Goal: Transaction & Acquisition: Register for event/course

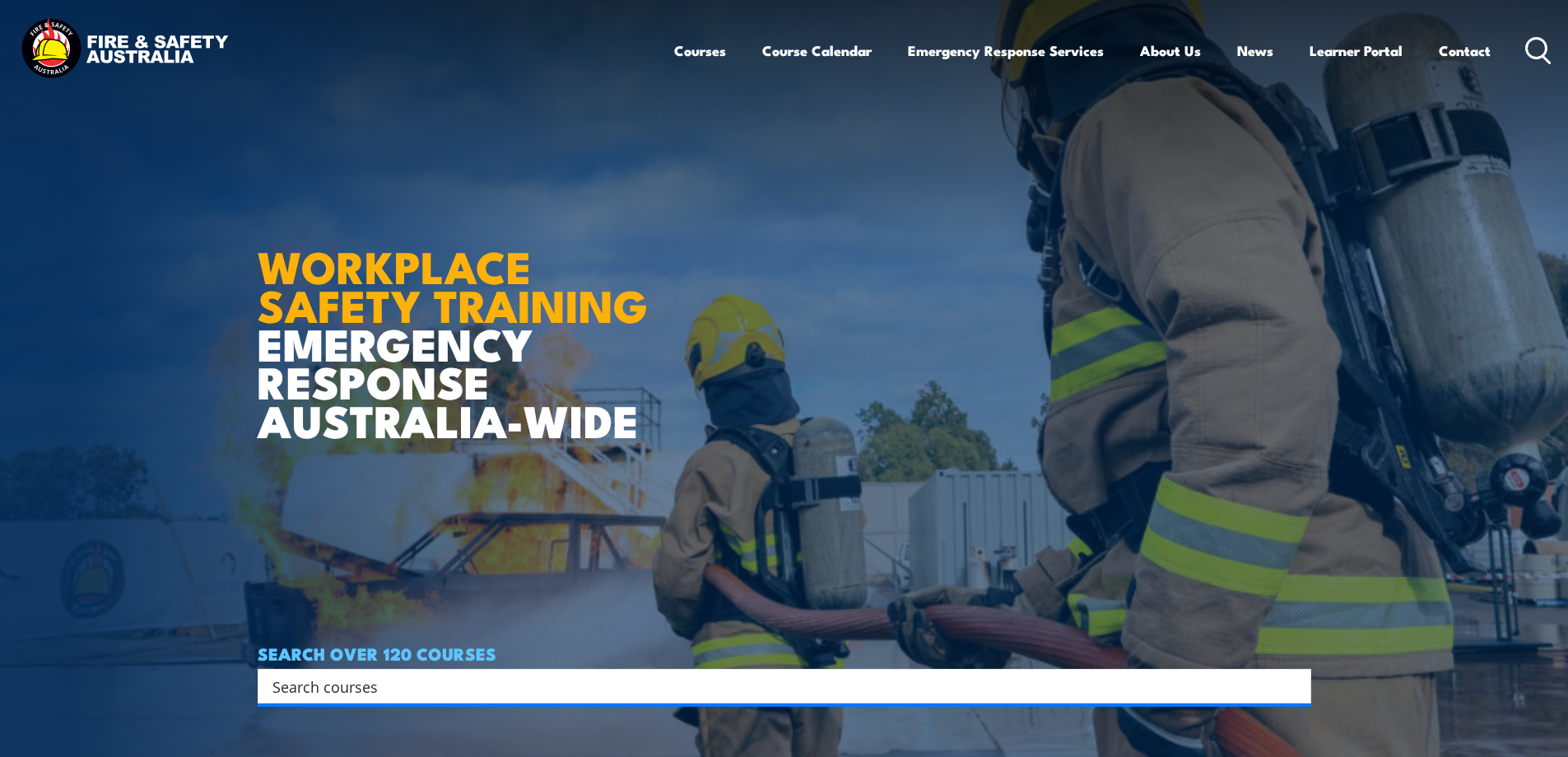
click at [362, 695] on input "Search input" at bounding box center [773, 686] width 1002 height 25
type input "R"
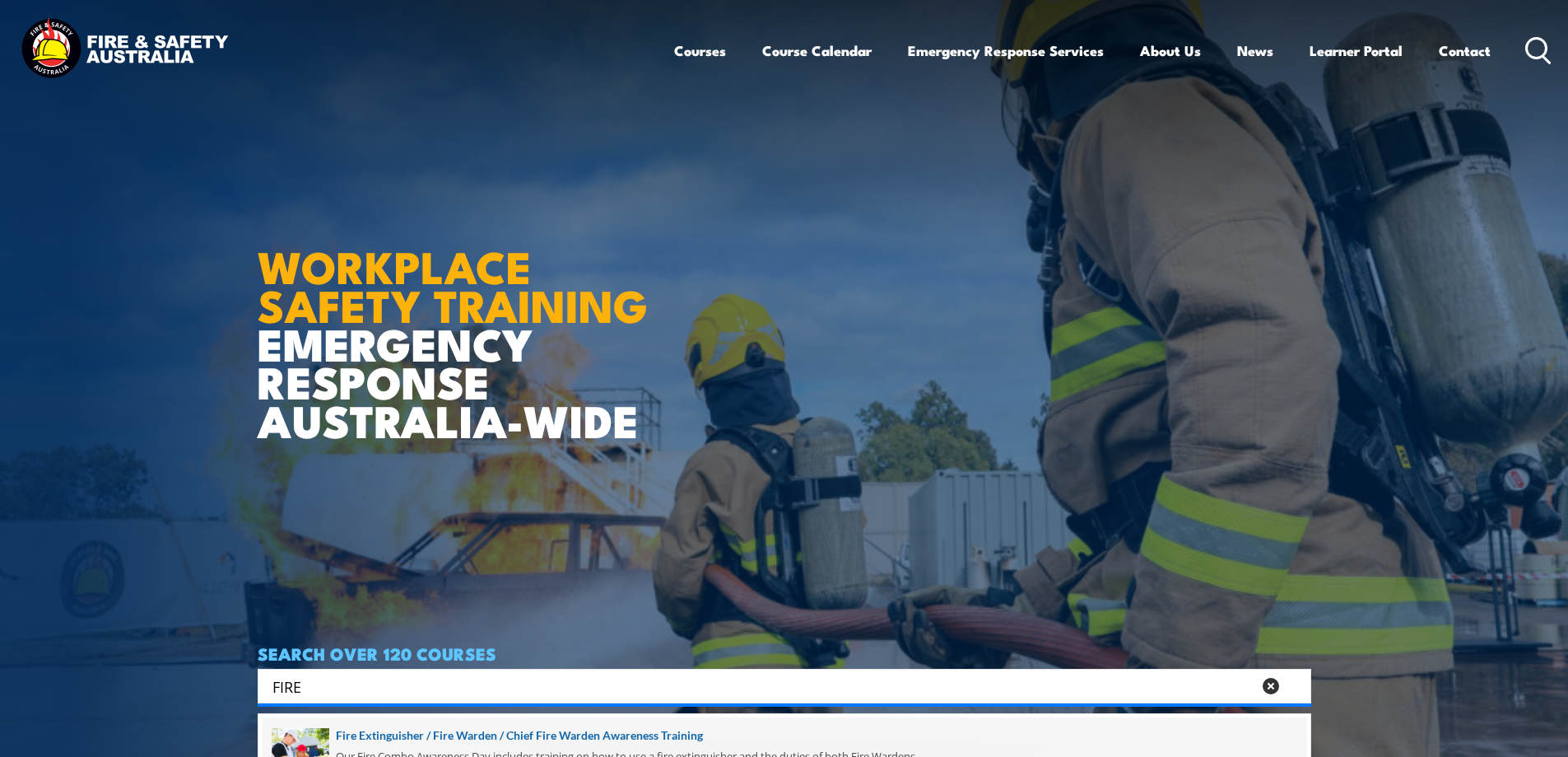
type input "FIRE"
click at [404, 741] on span at bounding box center [784, 756] width 1043 height 78
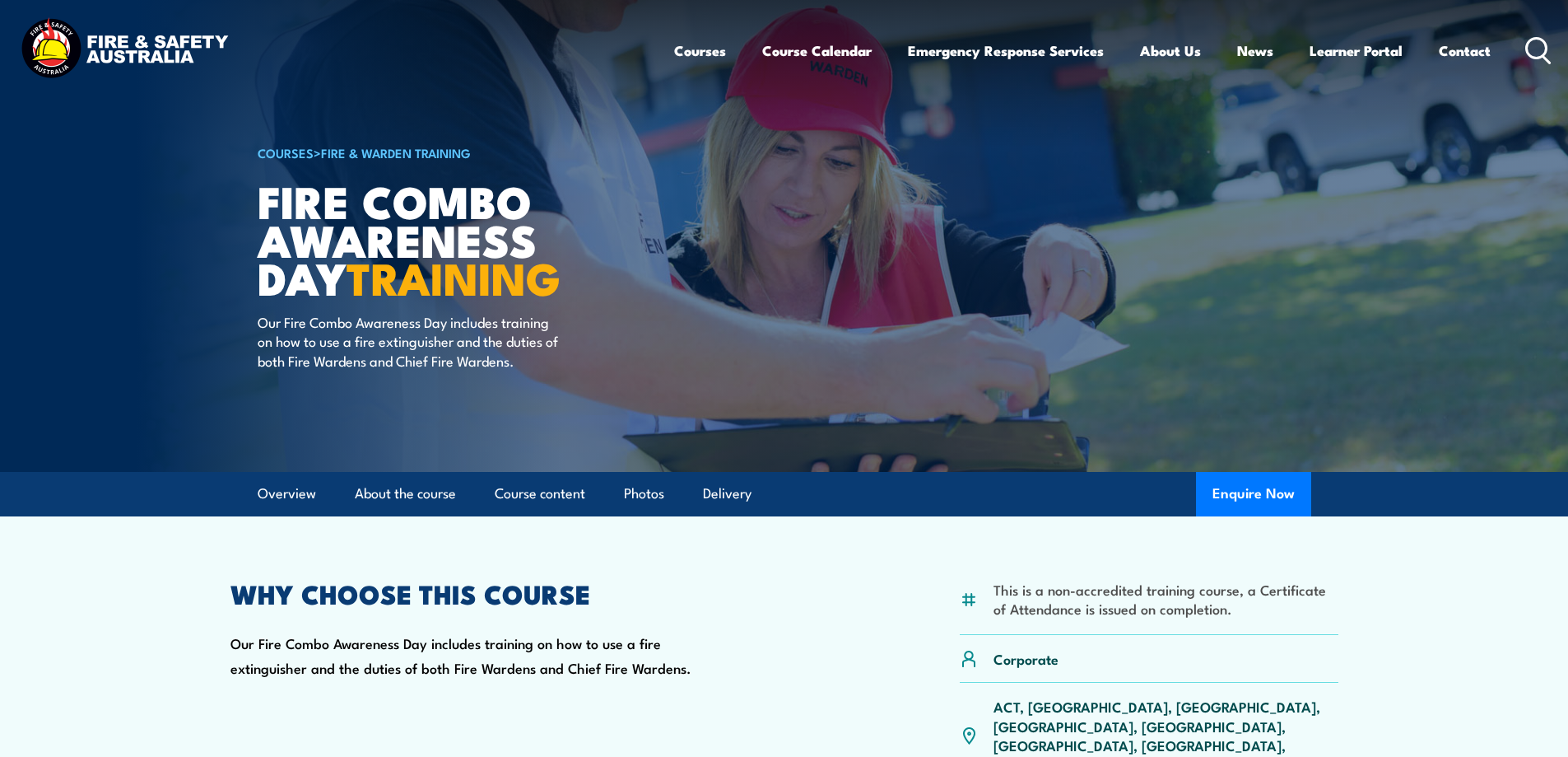
drag, startPoint x: 715, startPoint y: 595, endPoint x: 691, endPoint y: 594, distance: 24.0
click at [715, 594] on div "This is a non-accredited training course, a Certificate of Attendance is issued…" at bounding box center [784, 708] width 1108 height 254
click at [814, 666] on div "This is a non-accredited training course, a Certificate of Attendance is issued…" at bounding box center [784, 708] width 1108 height 254
click at [1536, 52] on icon at bounding box center [1537, 51] width 26 height 27
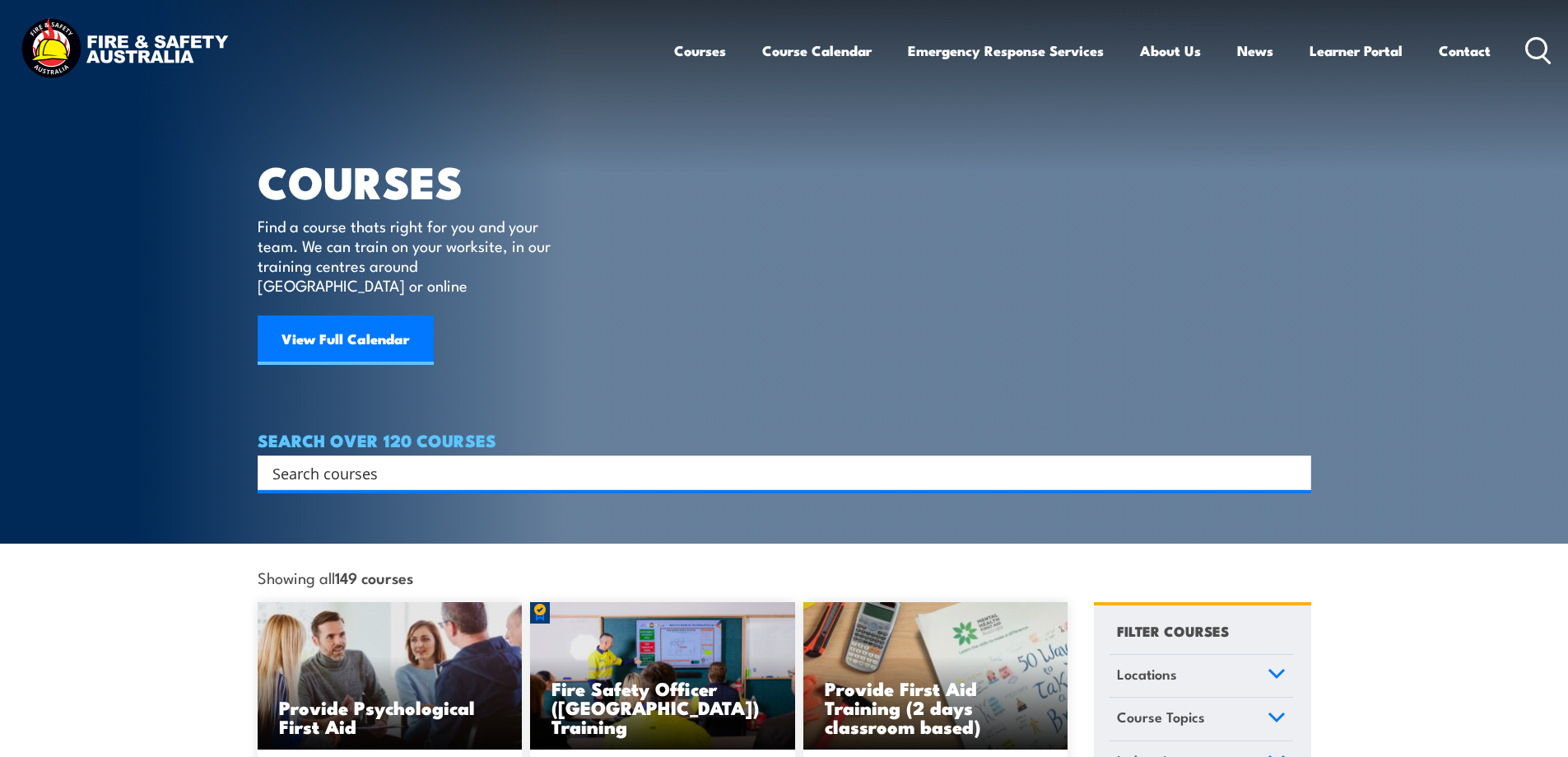
click at [380, 461] on input "Search input" at bounding box center [773, 473] width 1002 height 25
type input "I"
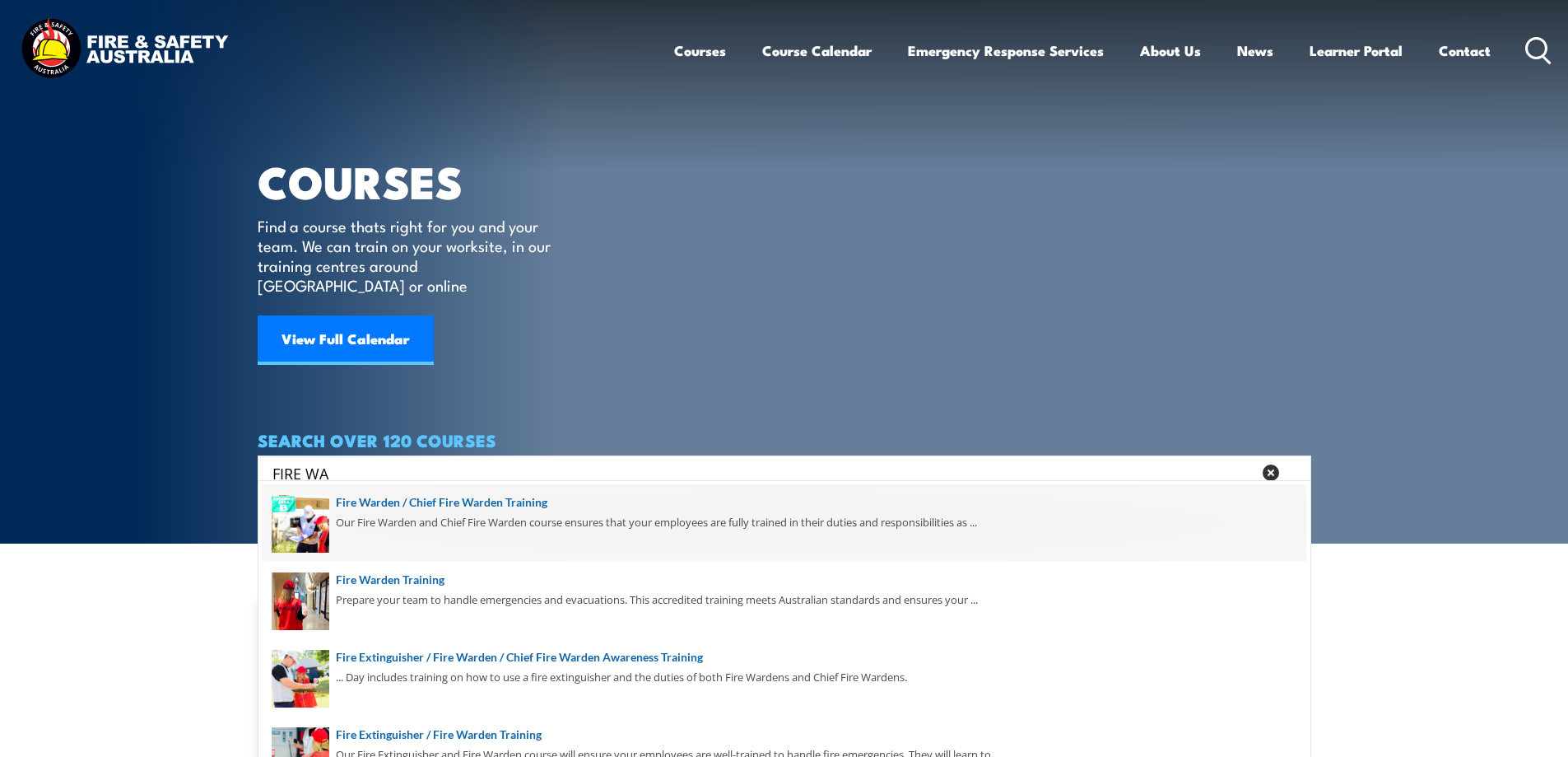
type input "FIRE WA"
click at [411, 492] on span at bounding box center [784, 523] width 1043 height 78
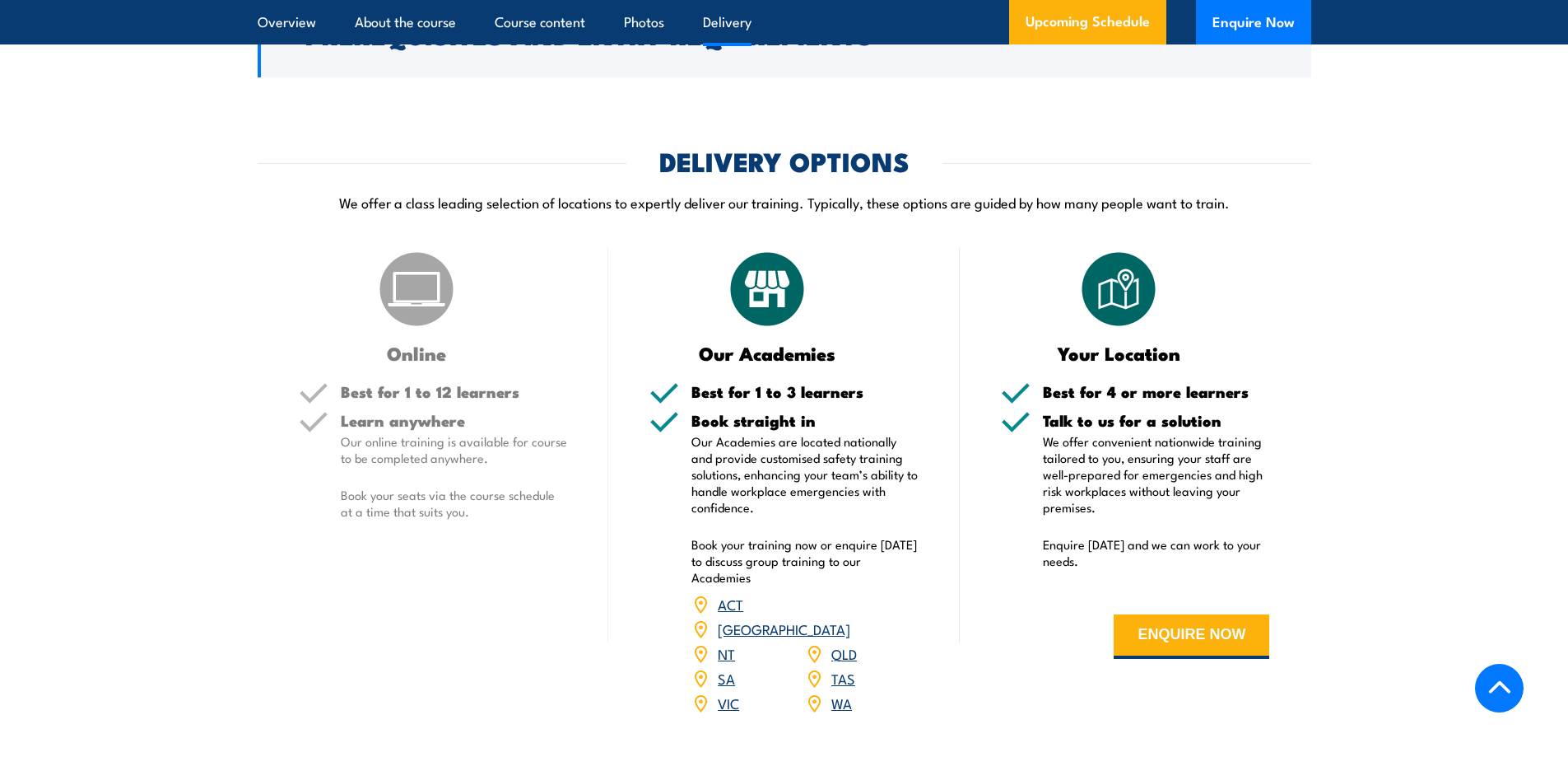
scroll to position [2415, 0]
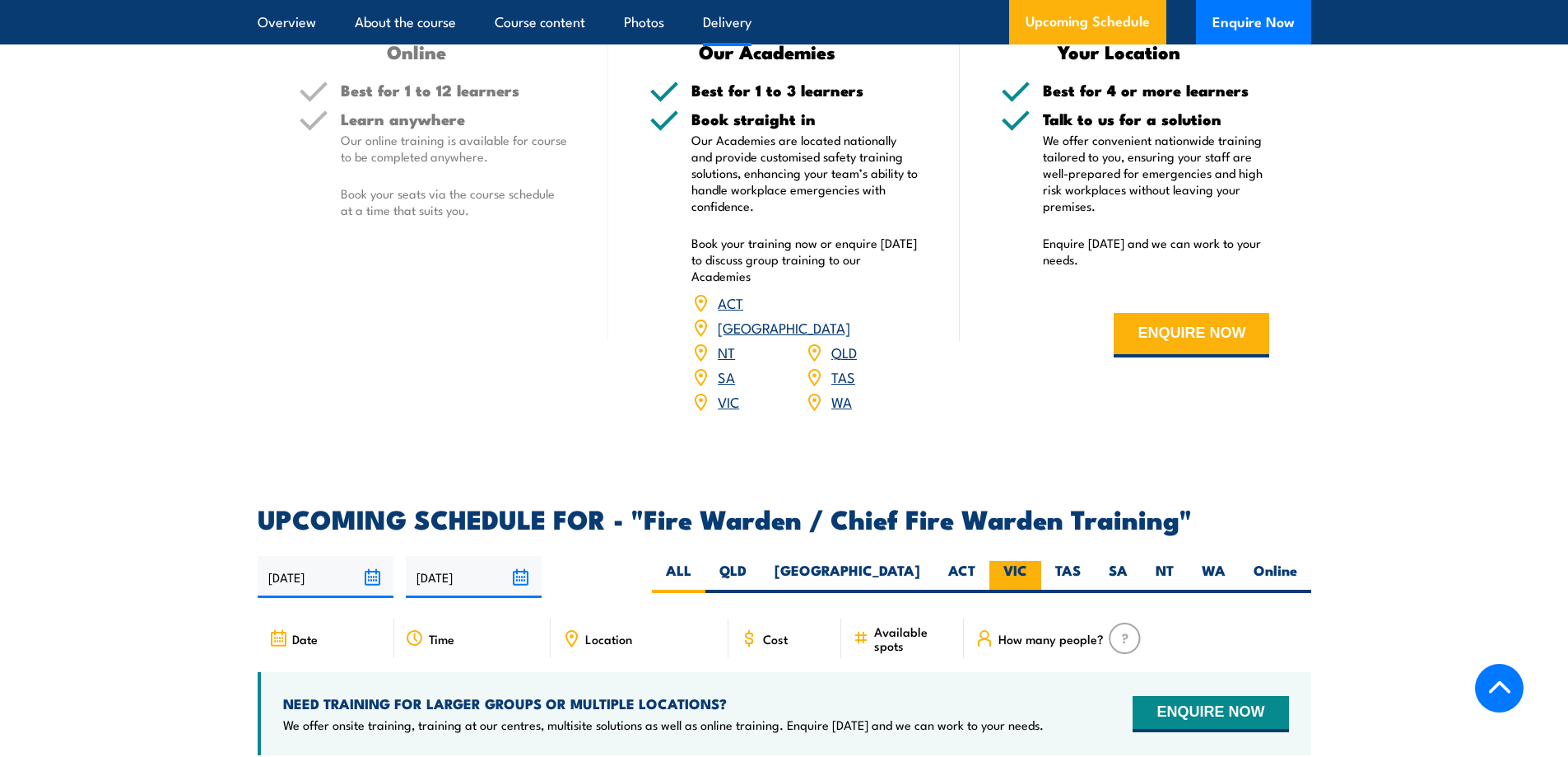
click at [1002, 571] on label "VIC" at bounding box center [1016, 576] width 52 height 32
click at [1027, 571] on input "VIC" at bounding box center [1032, 565] width 11 height 11
radio input "true"
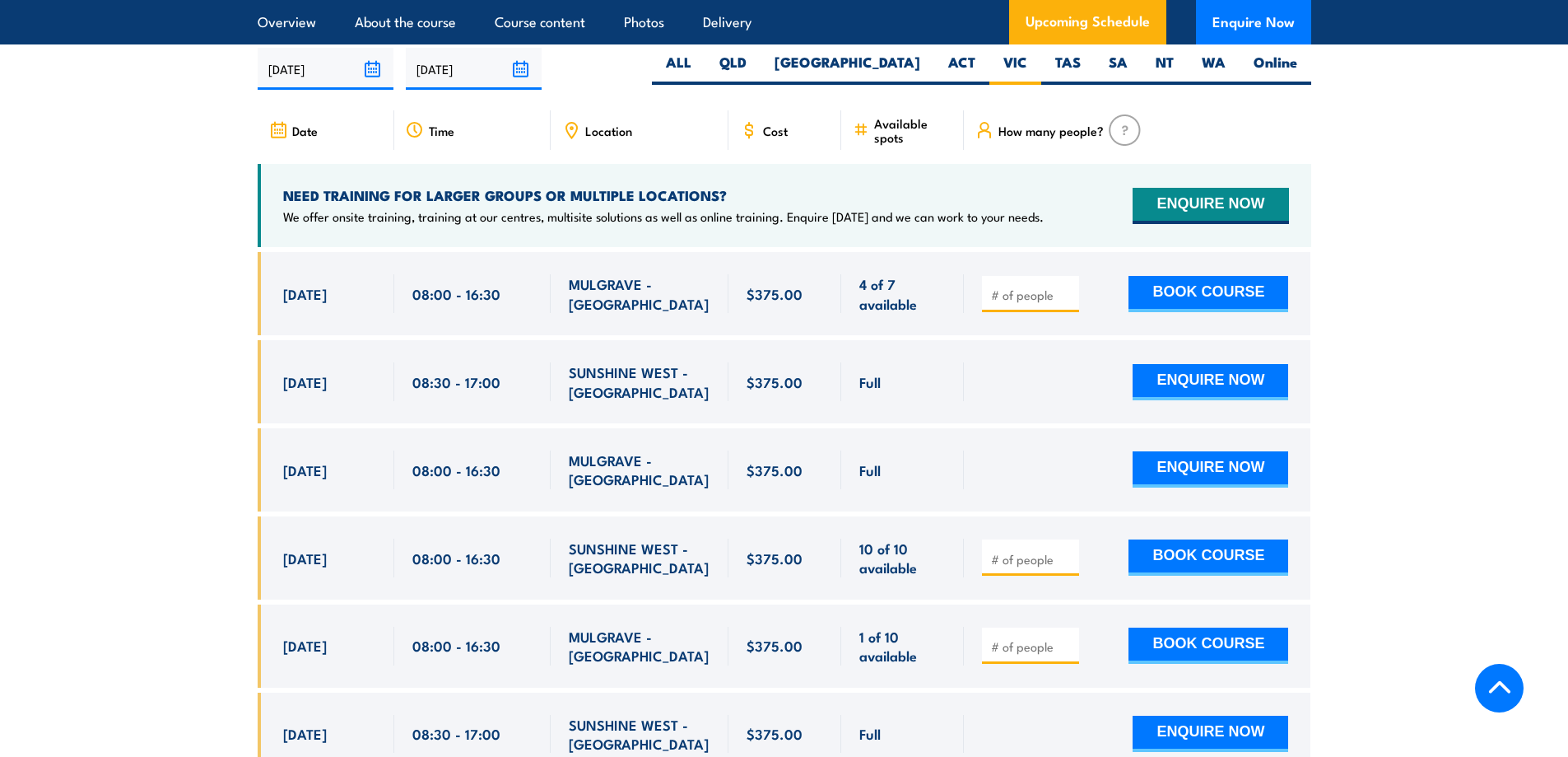
scroll to position [2917, 0]
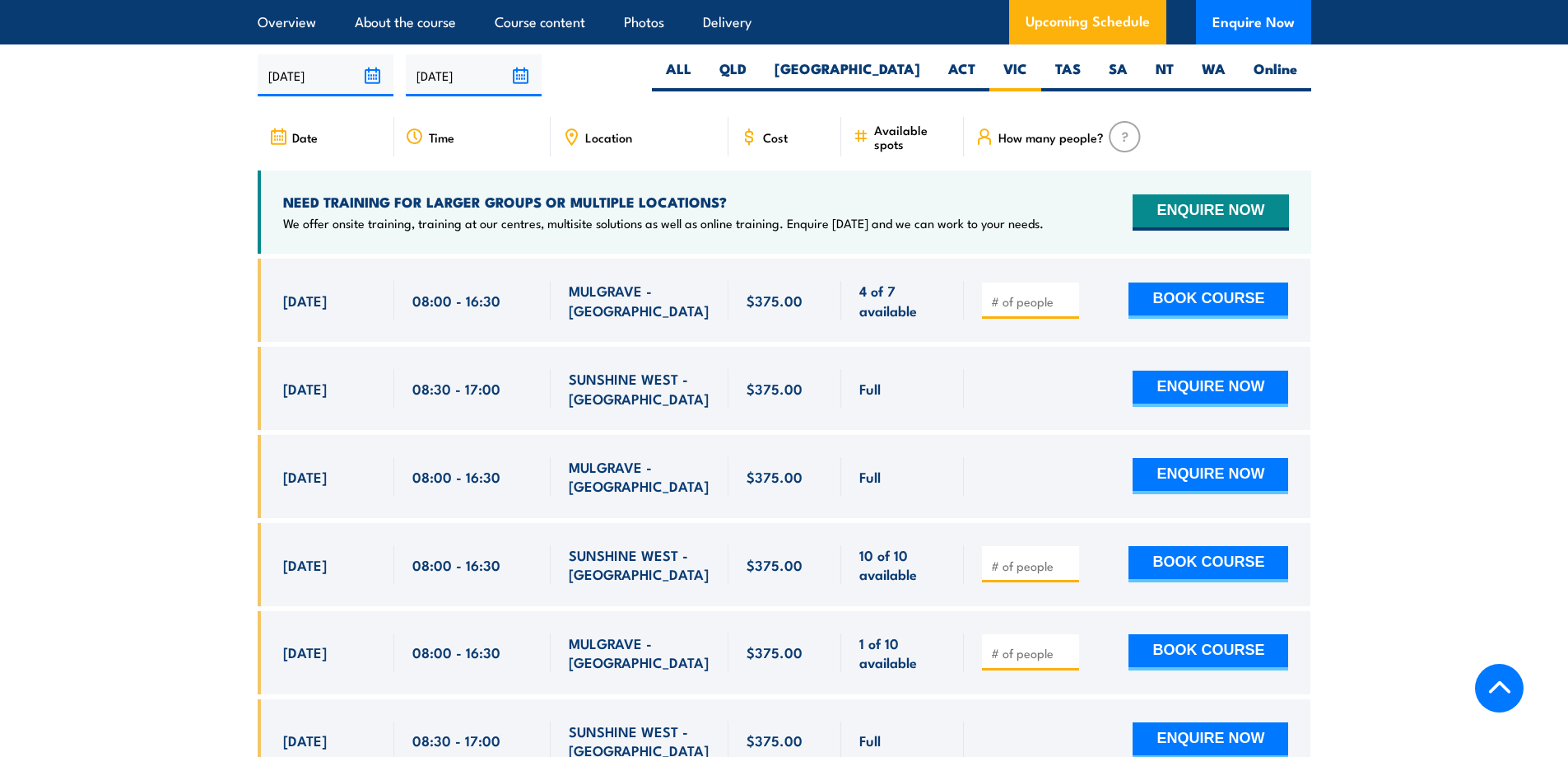
click at [989, 556] on span at bounding box center [1030, 564] width 85 height 19
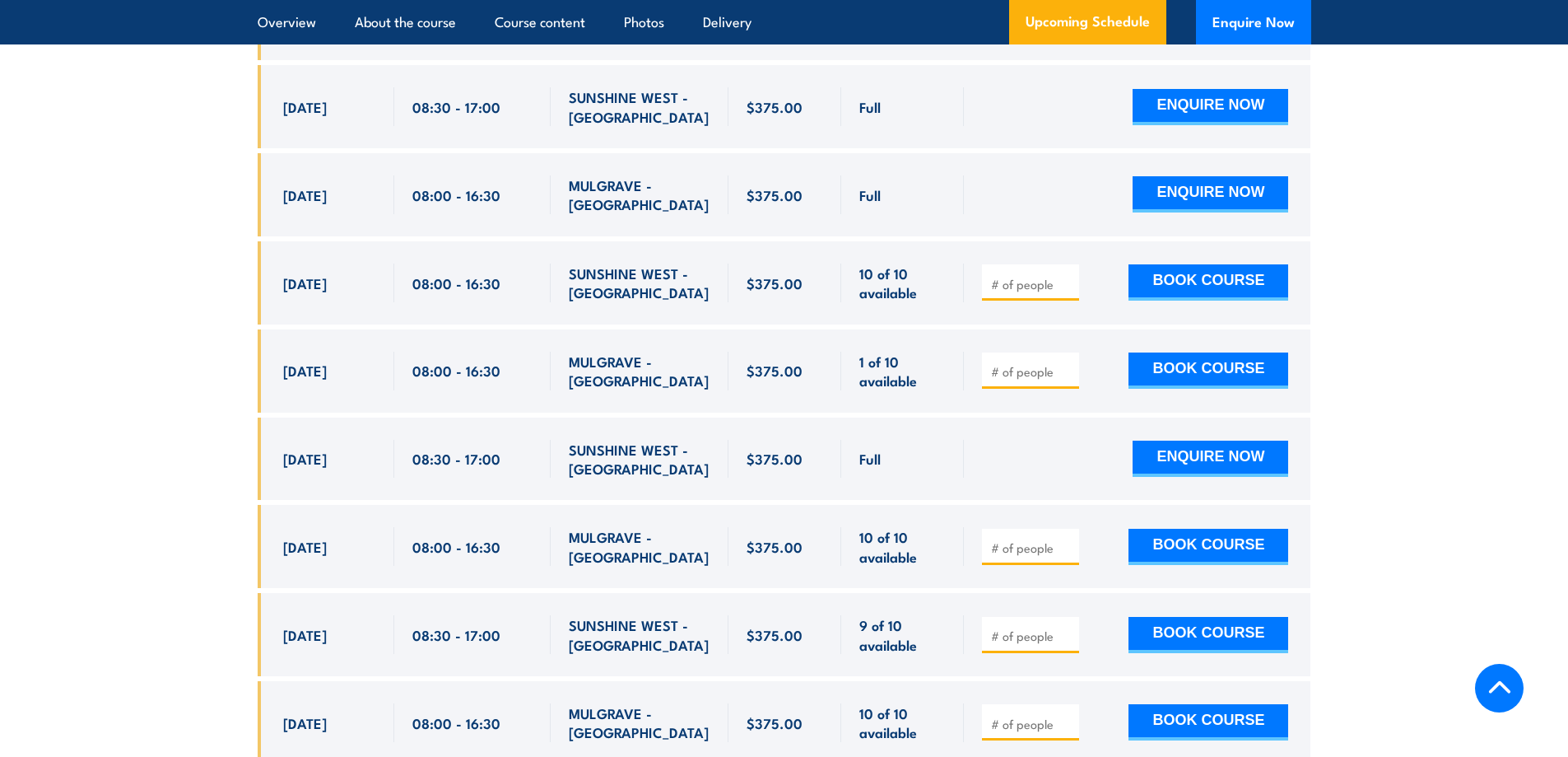
scroll to position [3153, 0]
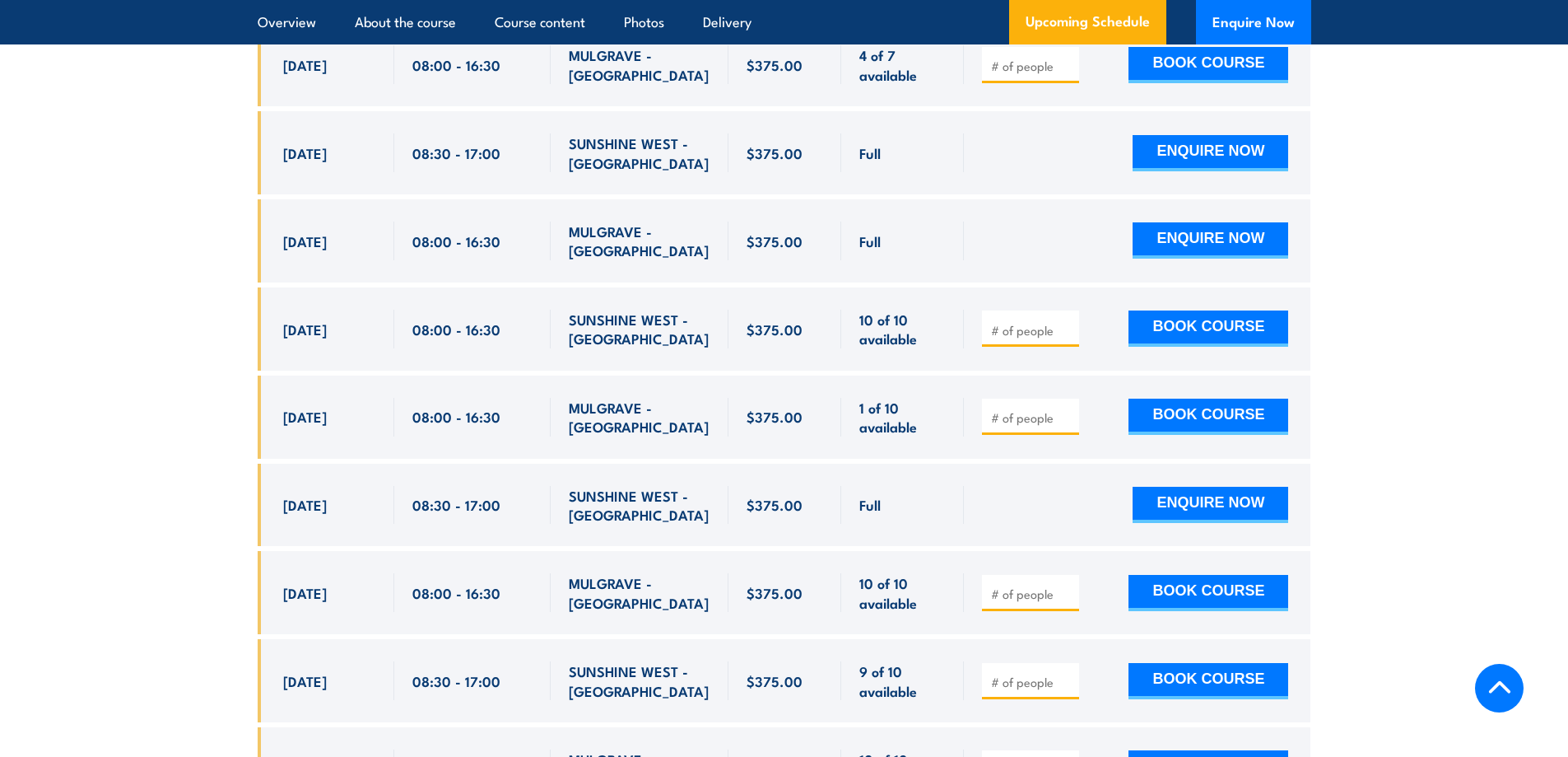
click at [980, 322] on div at bounding box center [1136, 329] width 346 height 83
click at [991, 325] on input "number" at bounding box center [1032, 330] width 82 height 16
click at [989, 320] on span at bounding box center [1030, 329] width 85 height 19
click at [991, 323] on input "number" at bounding box center [1032, 330] width 82 height 16
type input "1"
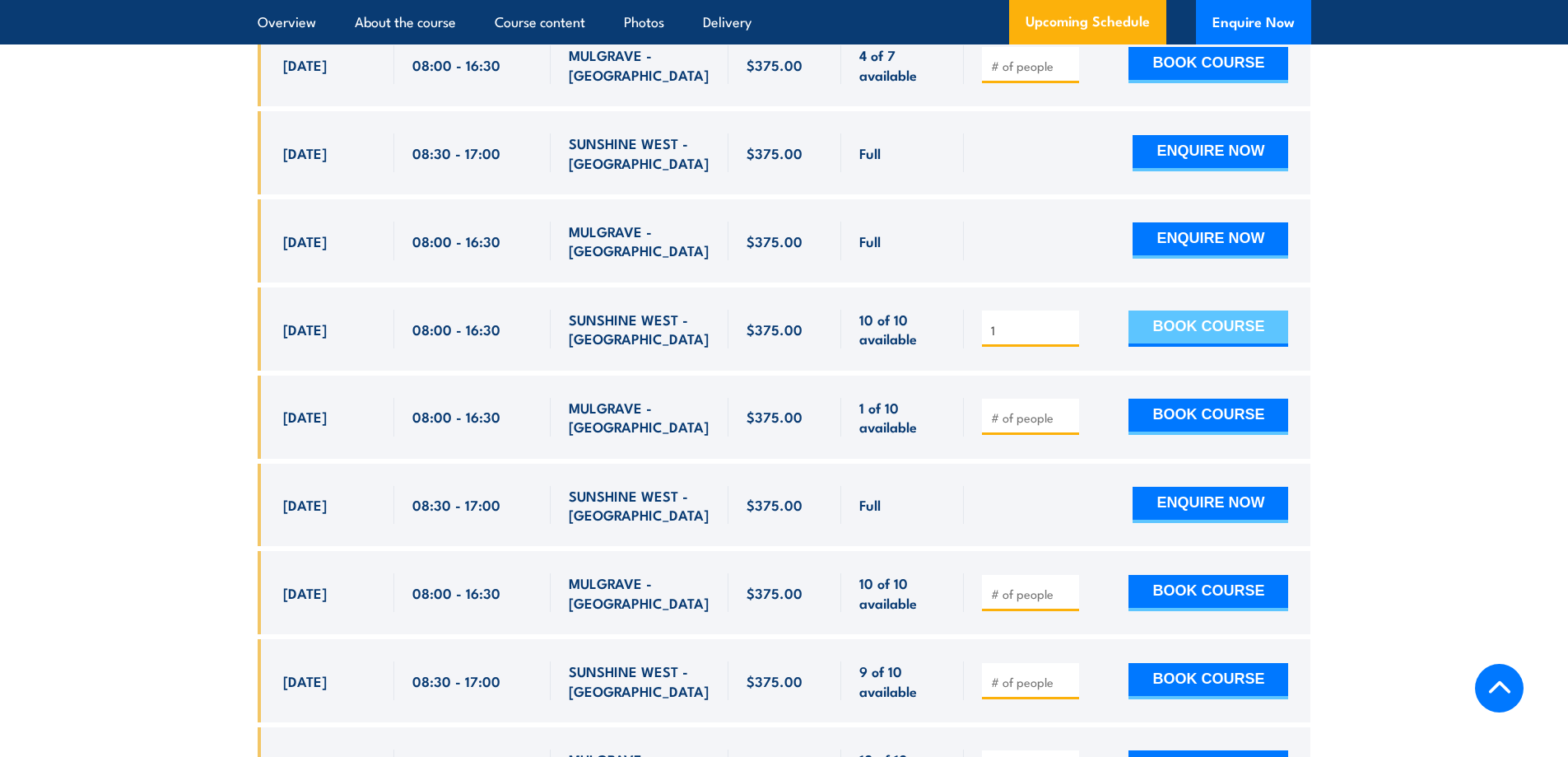
click at [1150, 321] on button "BOOK COURSE" at bounding box center [1208, 329] width 160 height 36
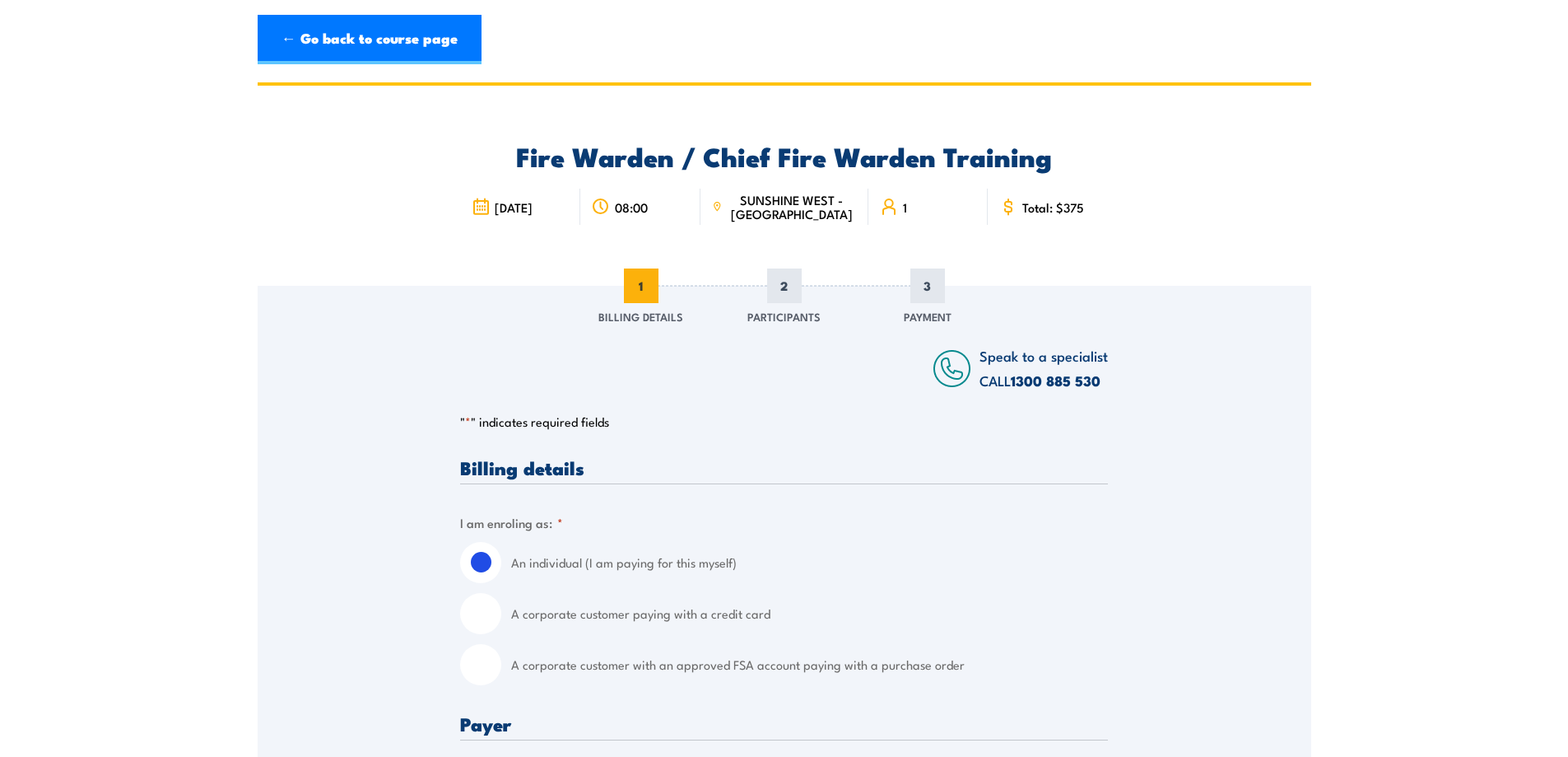
click at [1072, 289] on div "Speak to a specialist CALL 1300 885 530 CALL 1300 885 530" at bounding box center [784, 340] width 647 height 107
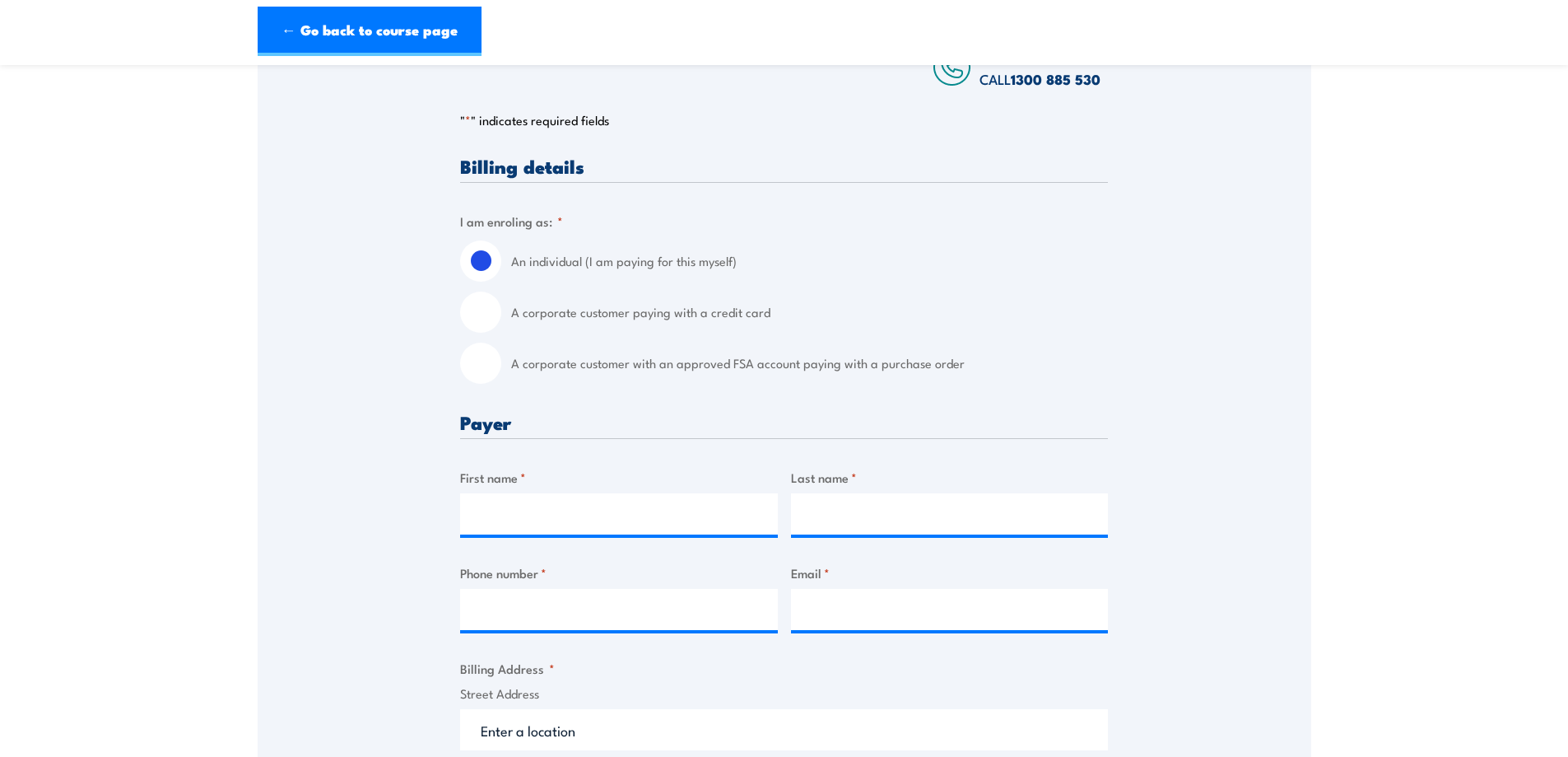
scroll to position [302, 0]
click at [490, 311] on input "A corporate customer paying with a credit card" at bounding box center [480, 311] width 41 height 41
radio input "true"
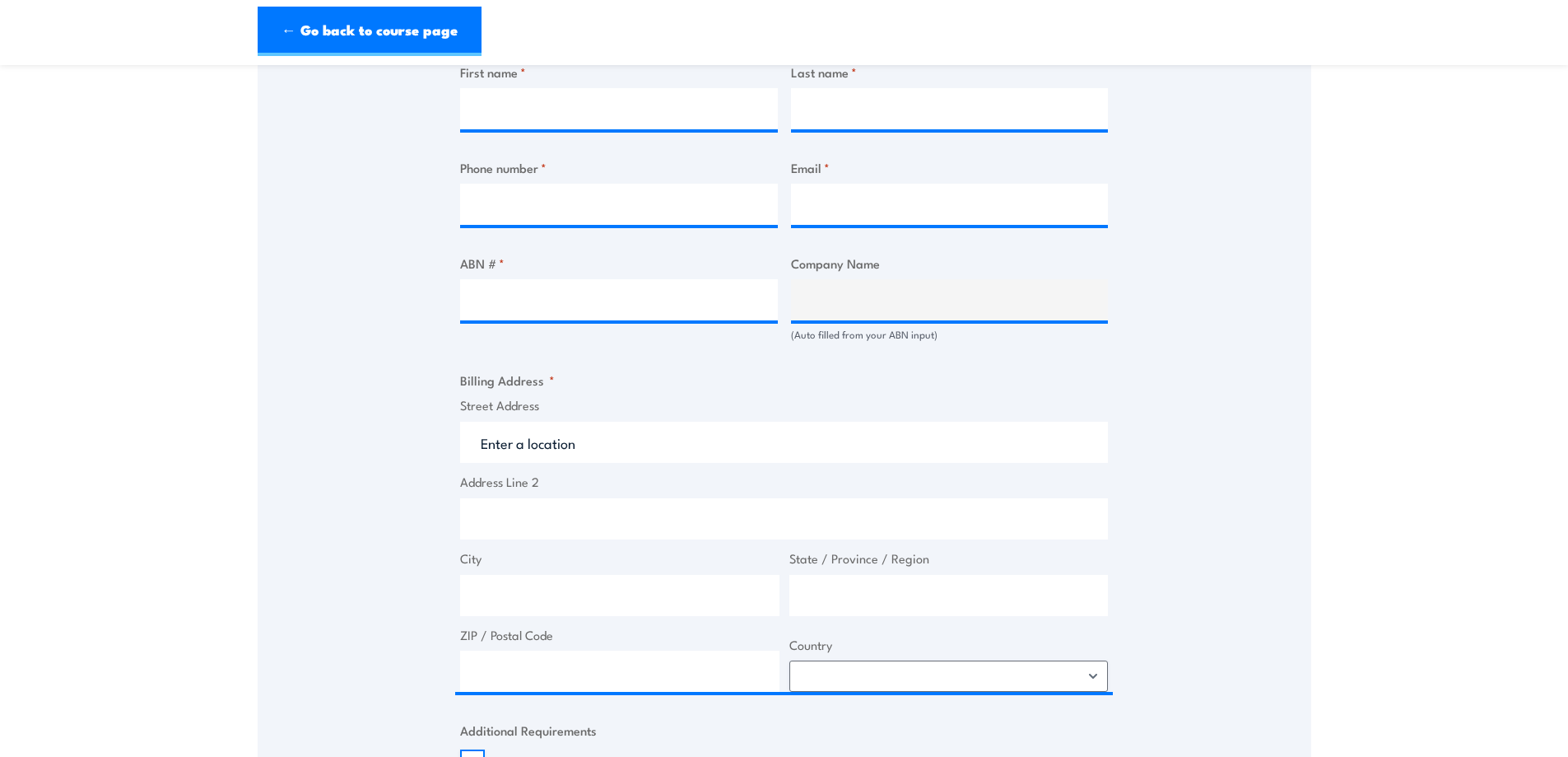
scroll to position [603, 0]
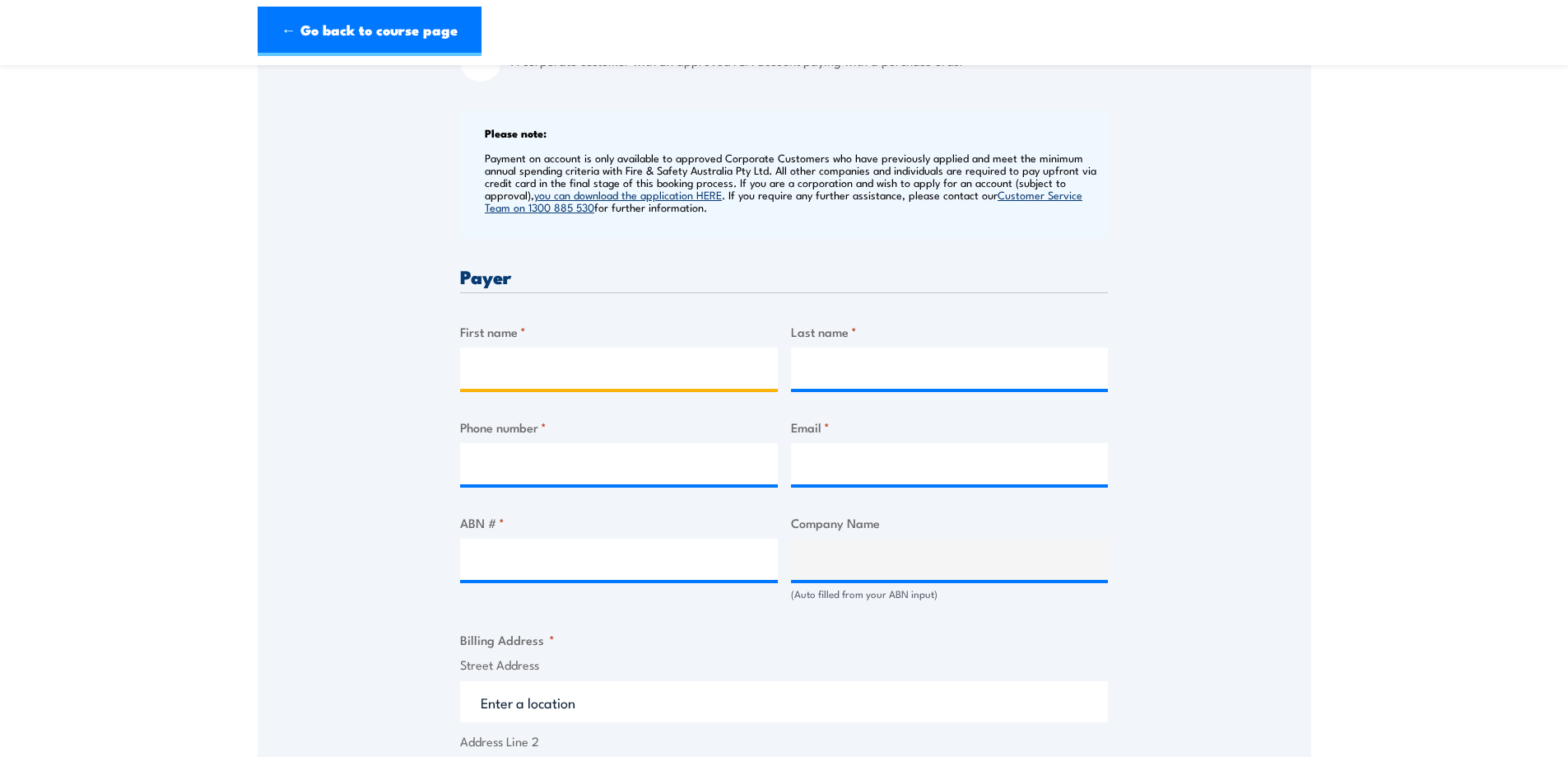
click at [512, 371] on input "First name *" at bounding box center [619, 367] width 317 height 41
type input "Trang"
type input "Duong"
type input "0426477979"
type input "adminvic@Azurafresh.com.au"
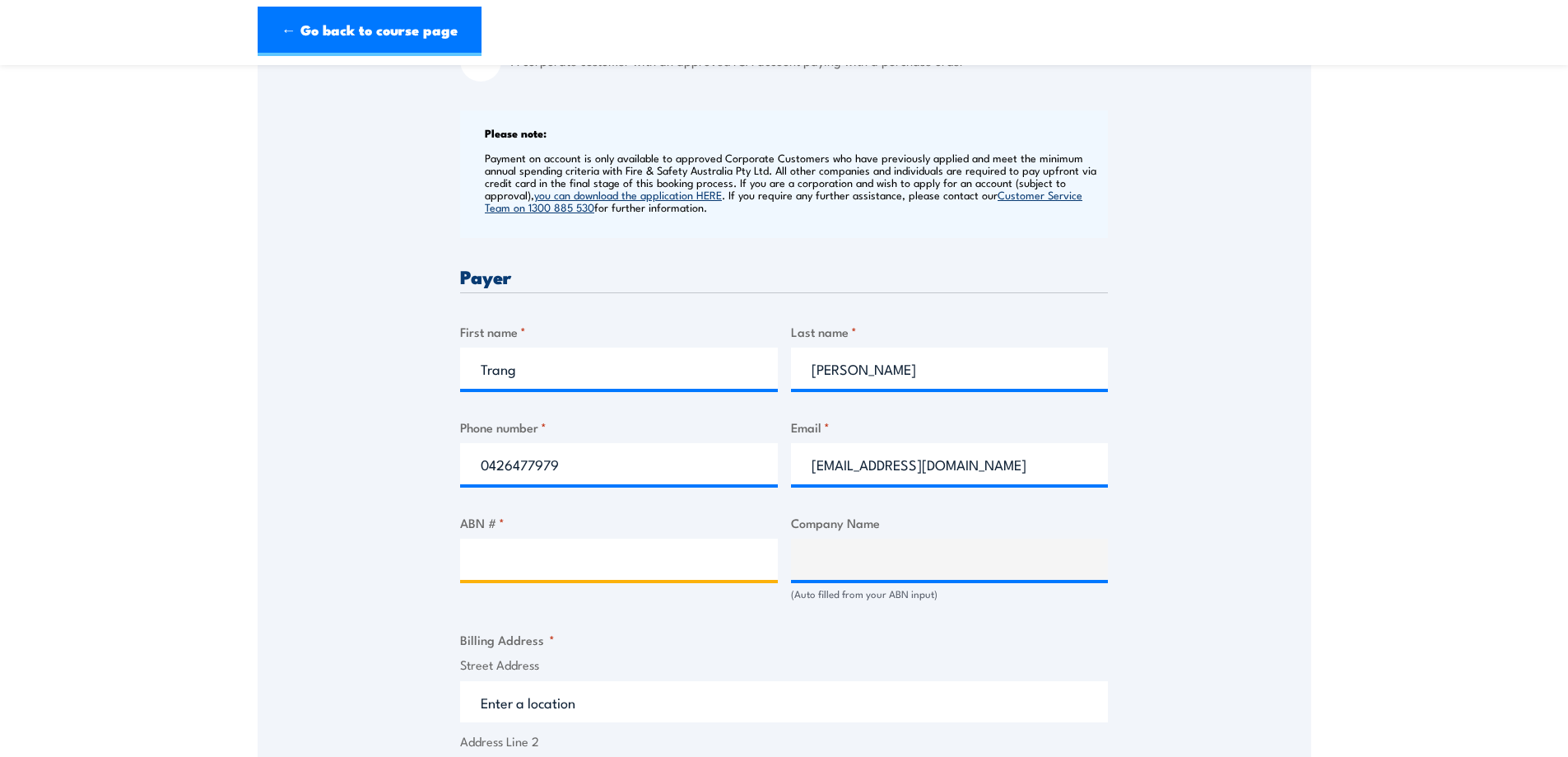
click at [535, 553] on input "ABN # *" at bounding box center [619, 558] width 317 height 41
paste input "17 608 517 602"
type input "17 608 517 602"
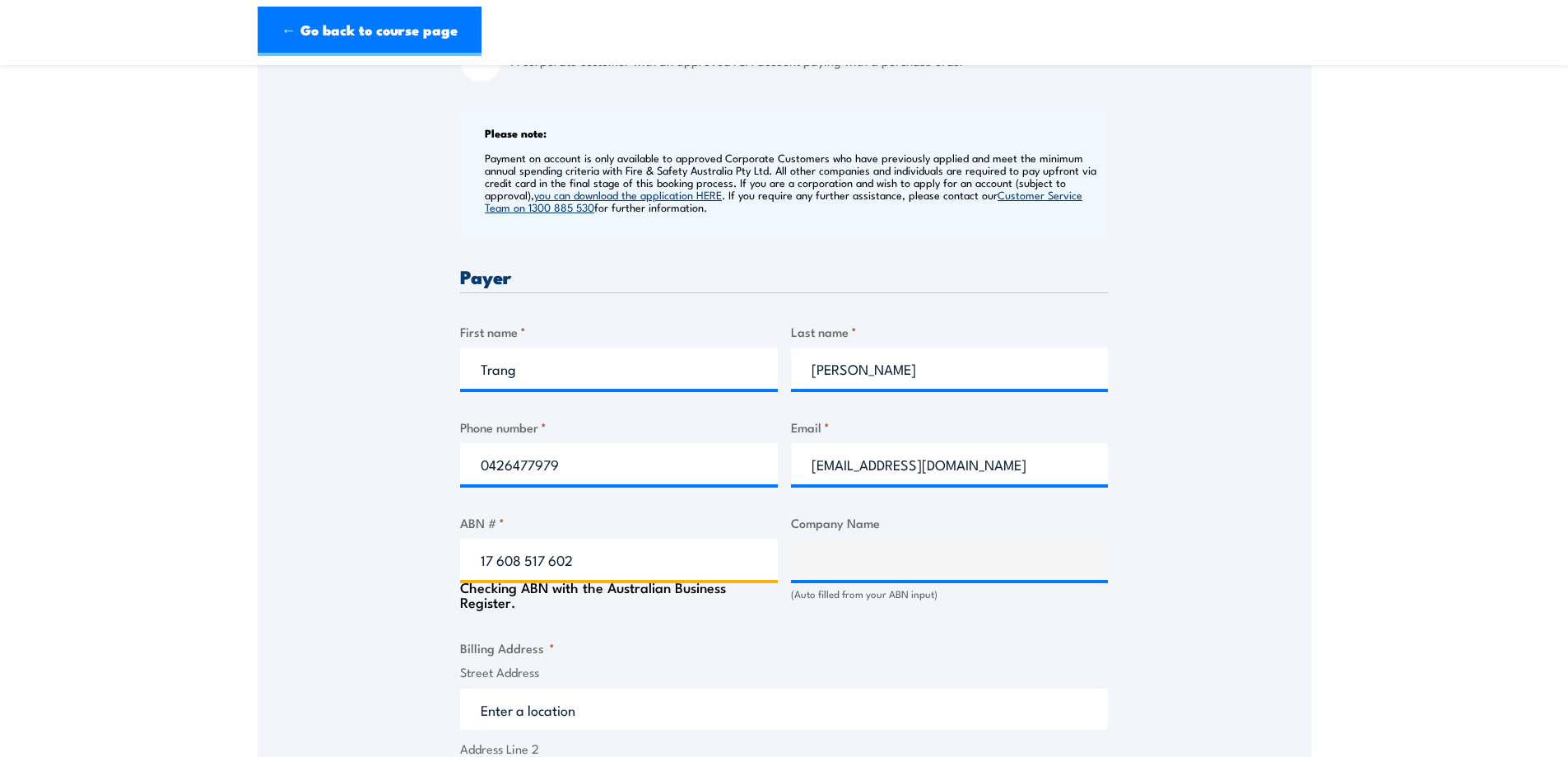
type input "AZURA FRESH VIC PTY LIMITED"
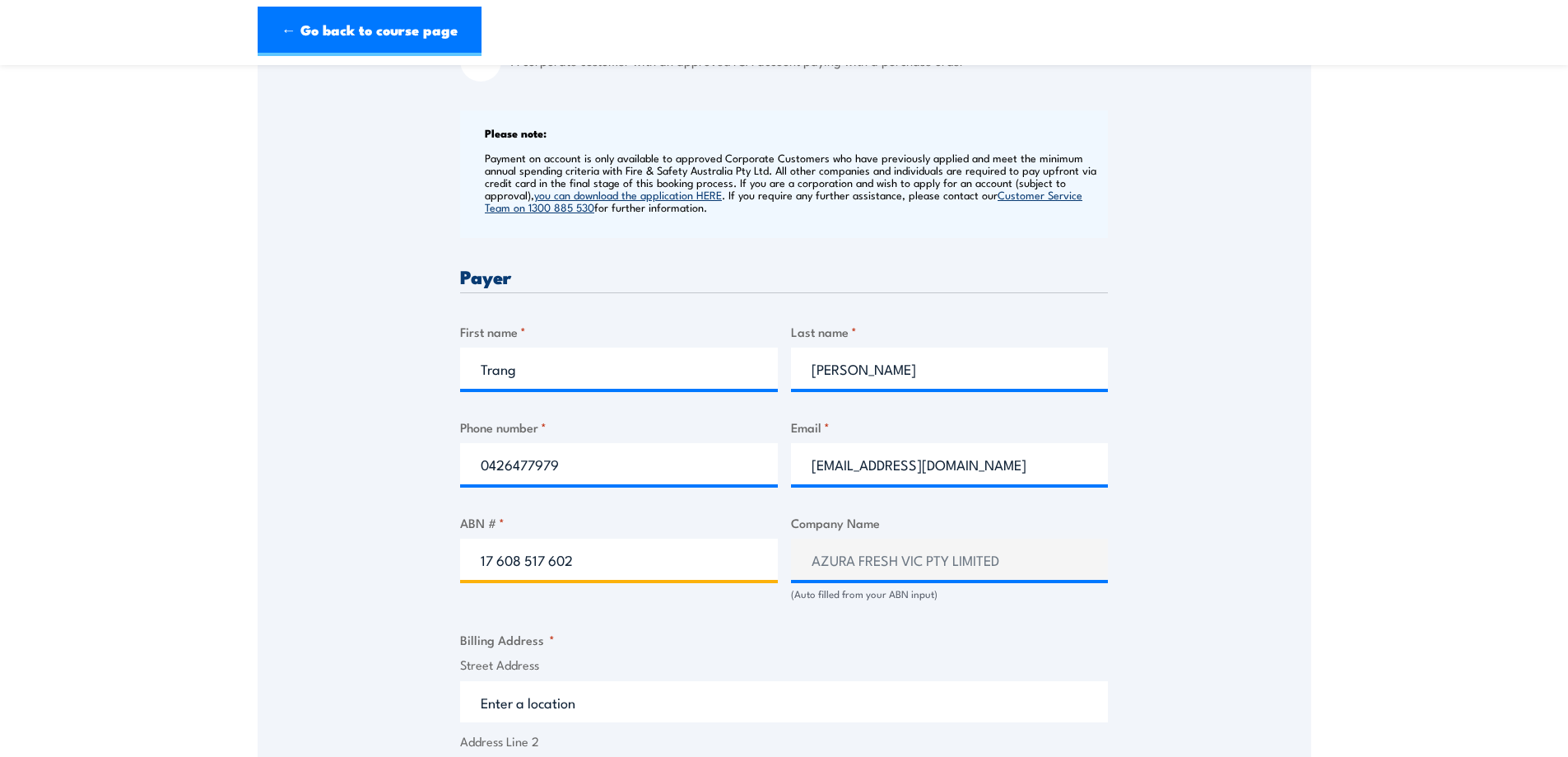
type input "17 608 517 602"
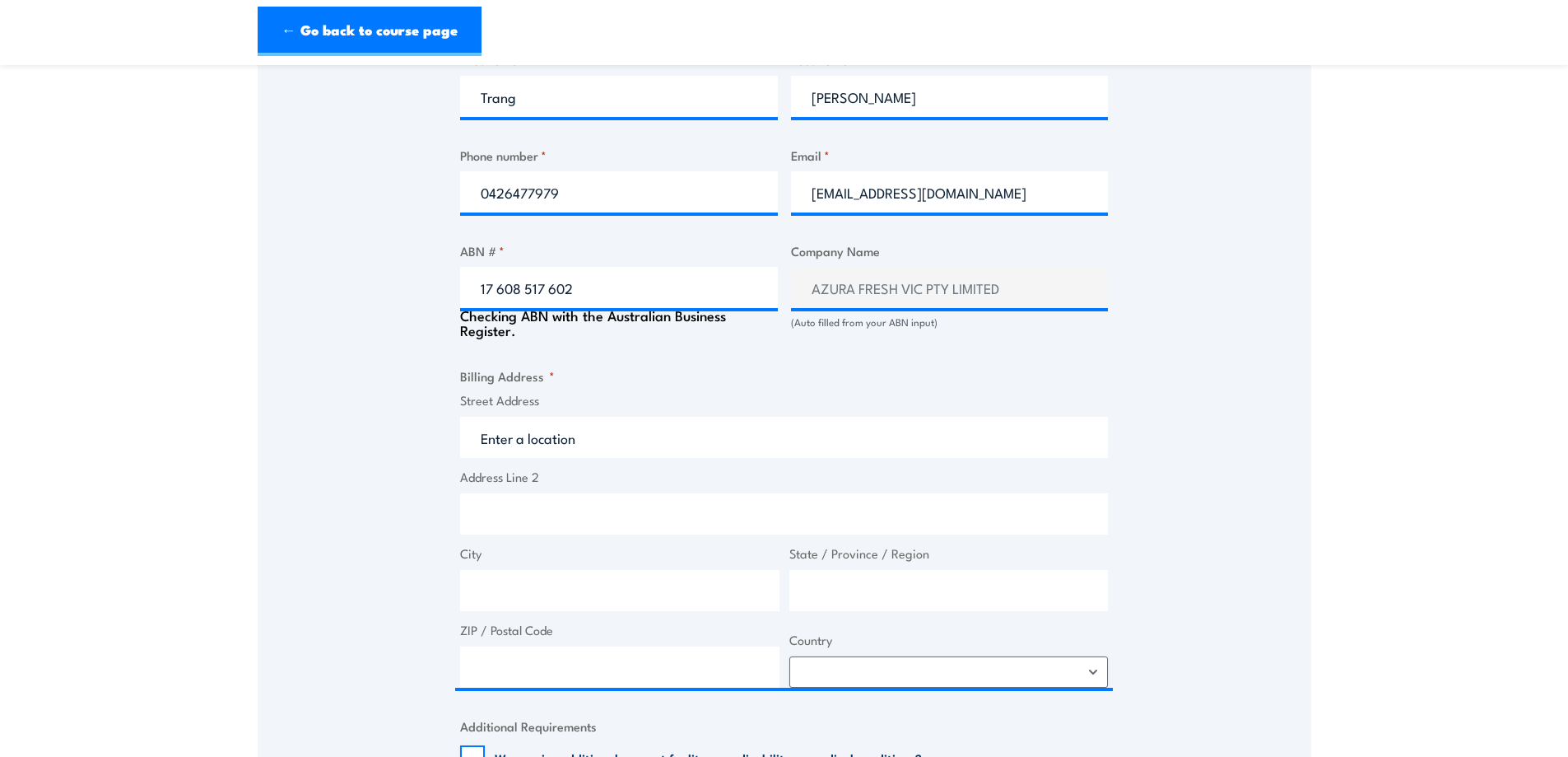
scroll to position [906, 0]
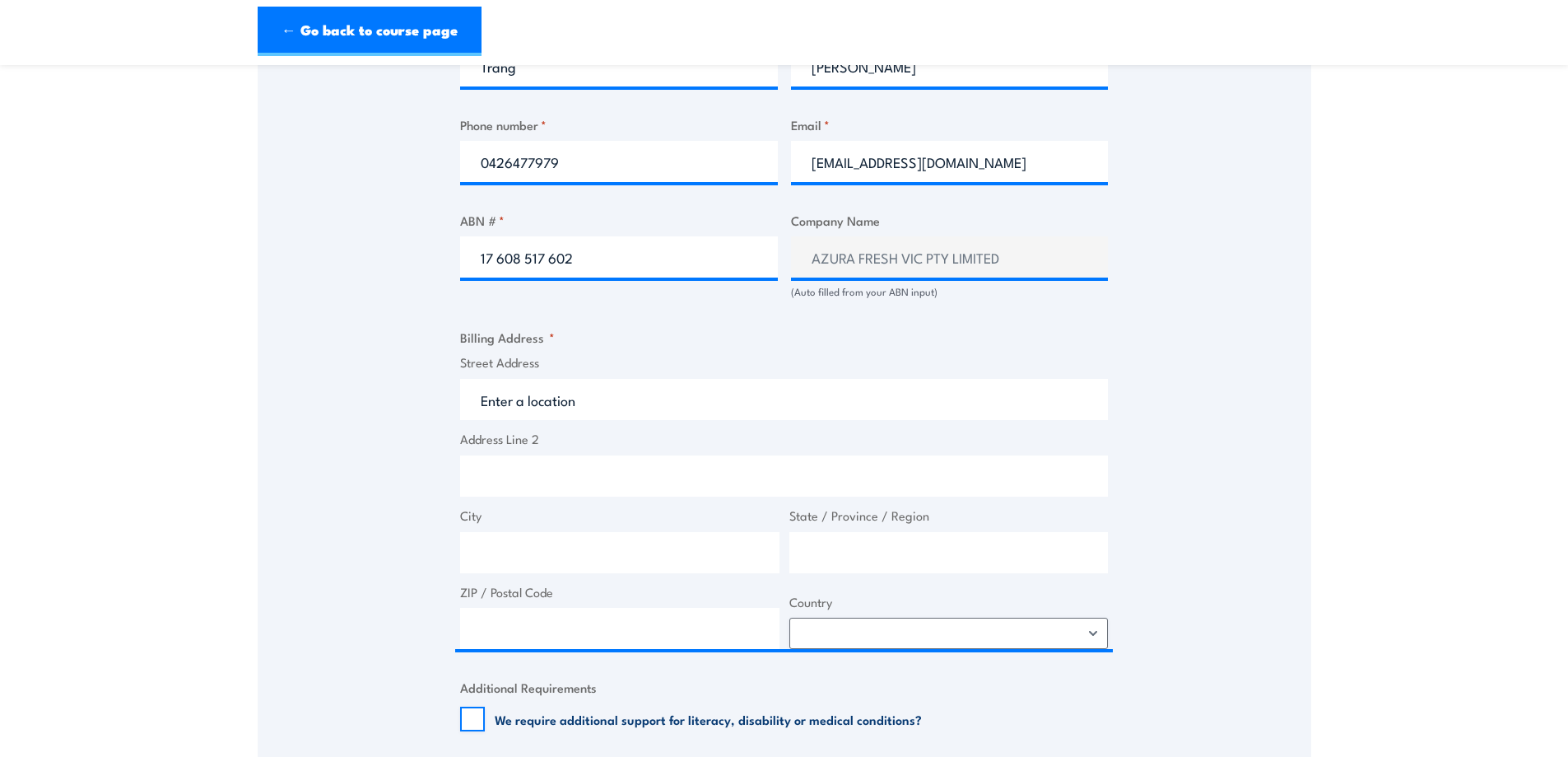
click at [557, 345] on fieldset "Billing Address * Street Address Address Line 2 City State / Province / Region …" at bounding box center [784, 488] width 647 height 321
click at [543, 366] on label "Street Address" at bounding box center [784, 363] width 647 height 19
click at [543, 379] on input "Street Address" at bounding box center [784, 399] width 647 height 41
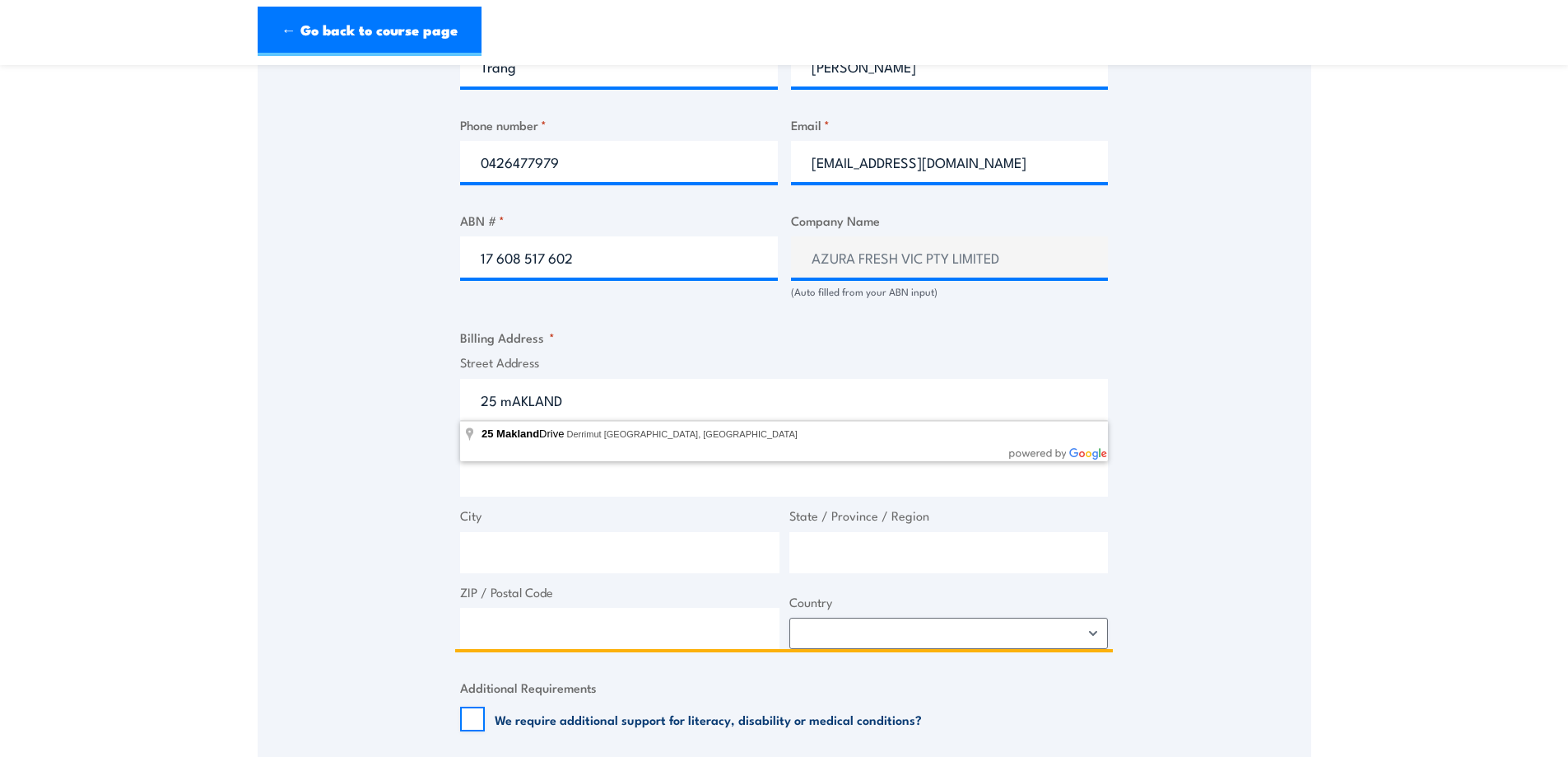
click at [508, 401] on input "25 mAKLAND" at bounding box center [784, 399] width 647 height 41
type input "25 Makland Drive, Derrimut VIC, Australia"
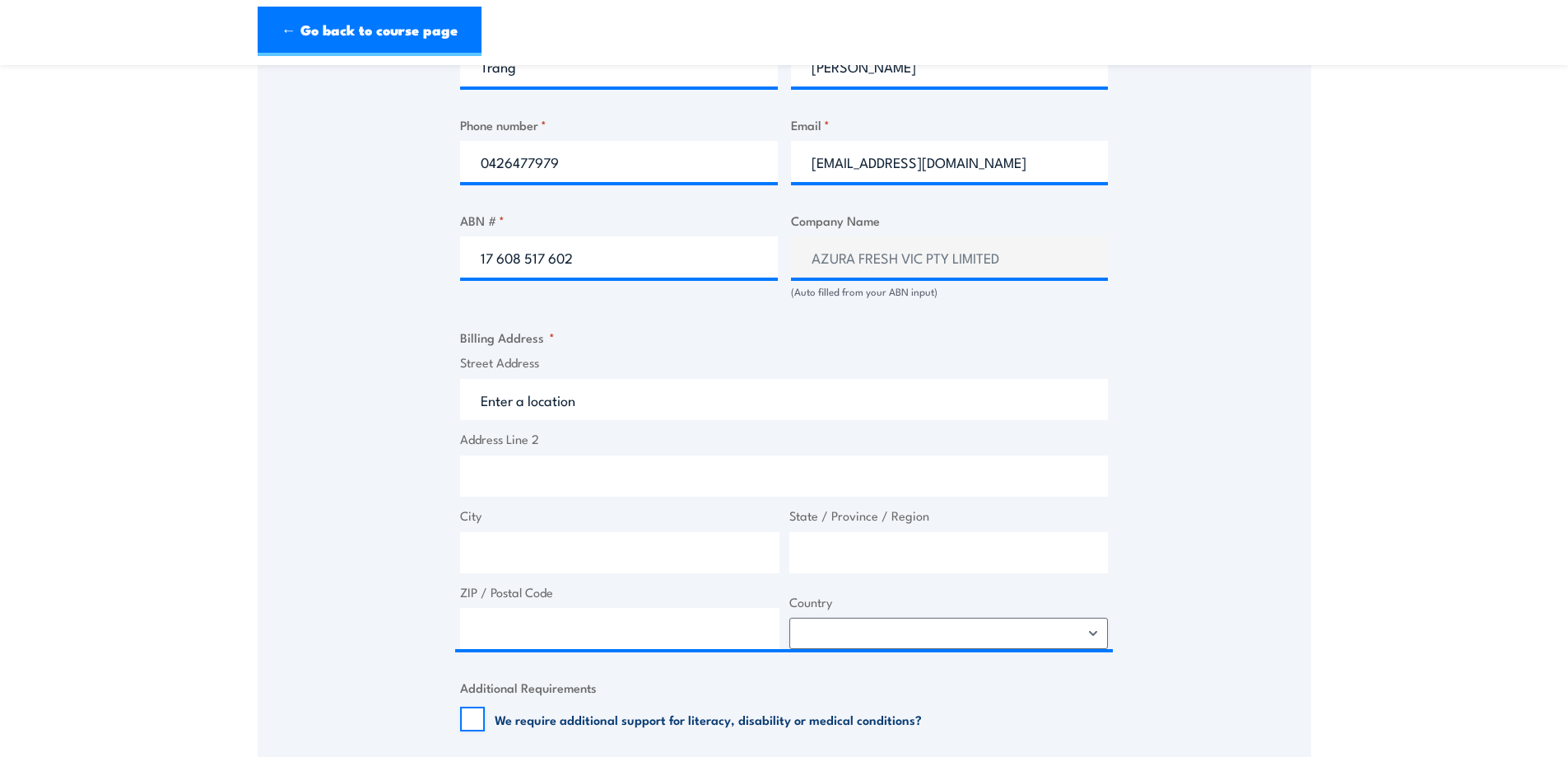
type input "25 Makland Dr"
type input "Derrimut"
type input "Victoria"
type input "3026"
select select "Australia"
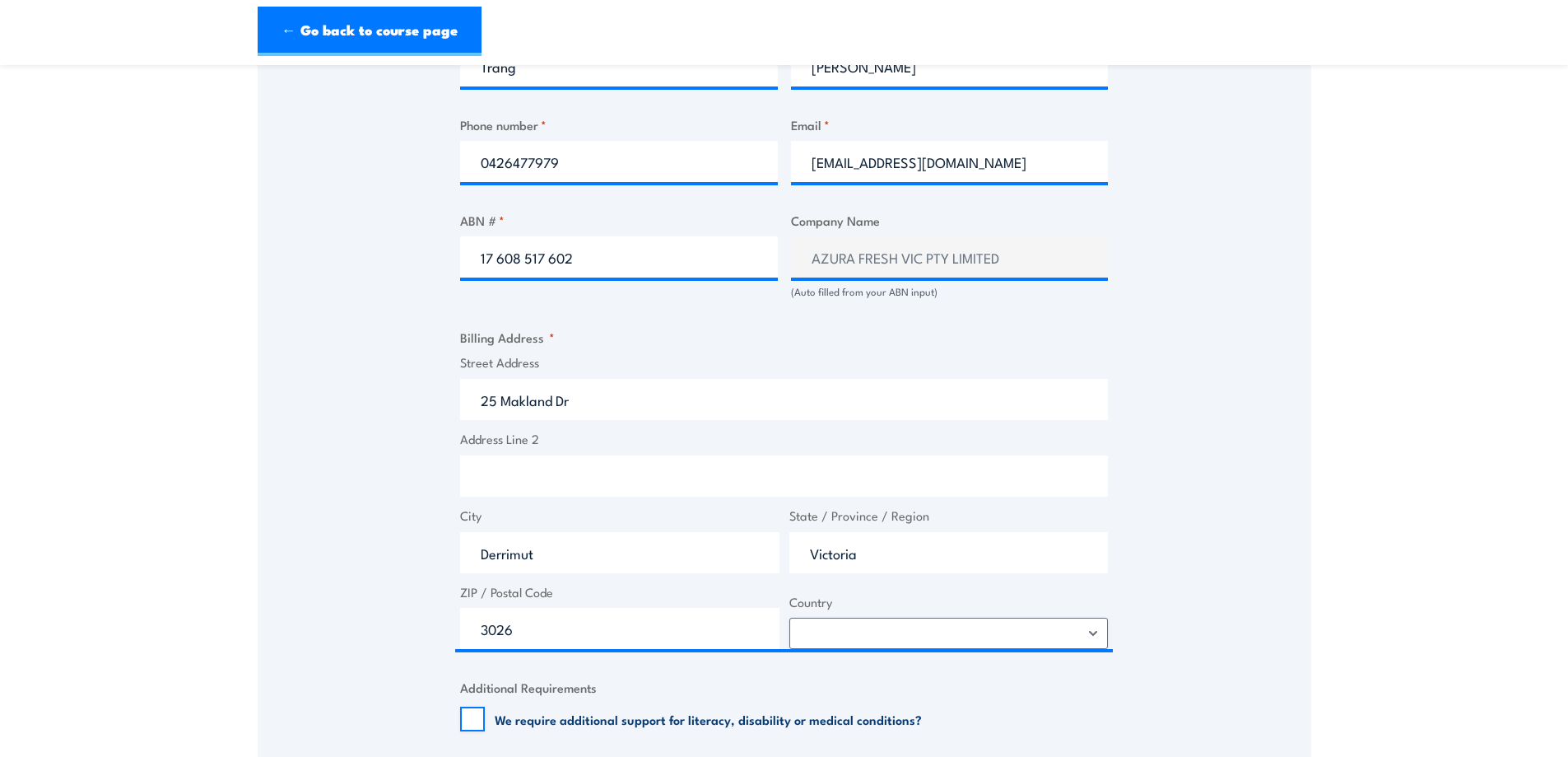
click at [1223, 456] on div "Speak to a specialist CALL 1300 885 530 CALL 1300 885 530 " * " indicates requi…" at bounding box center [784, 273] width 1054 height 1787
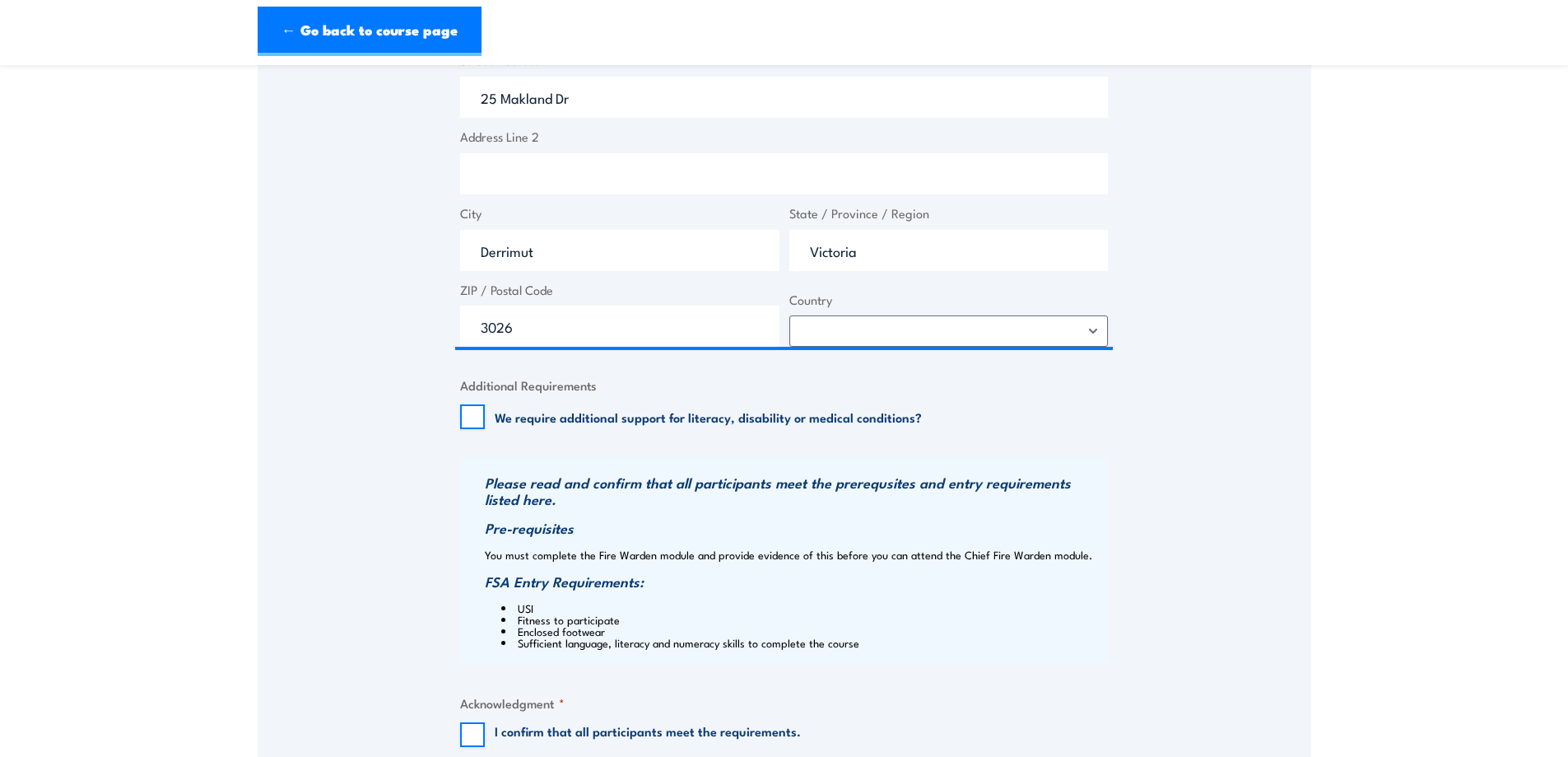
scroll to position [1509, 0]
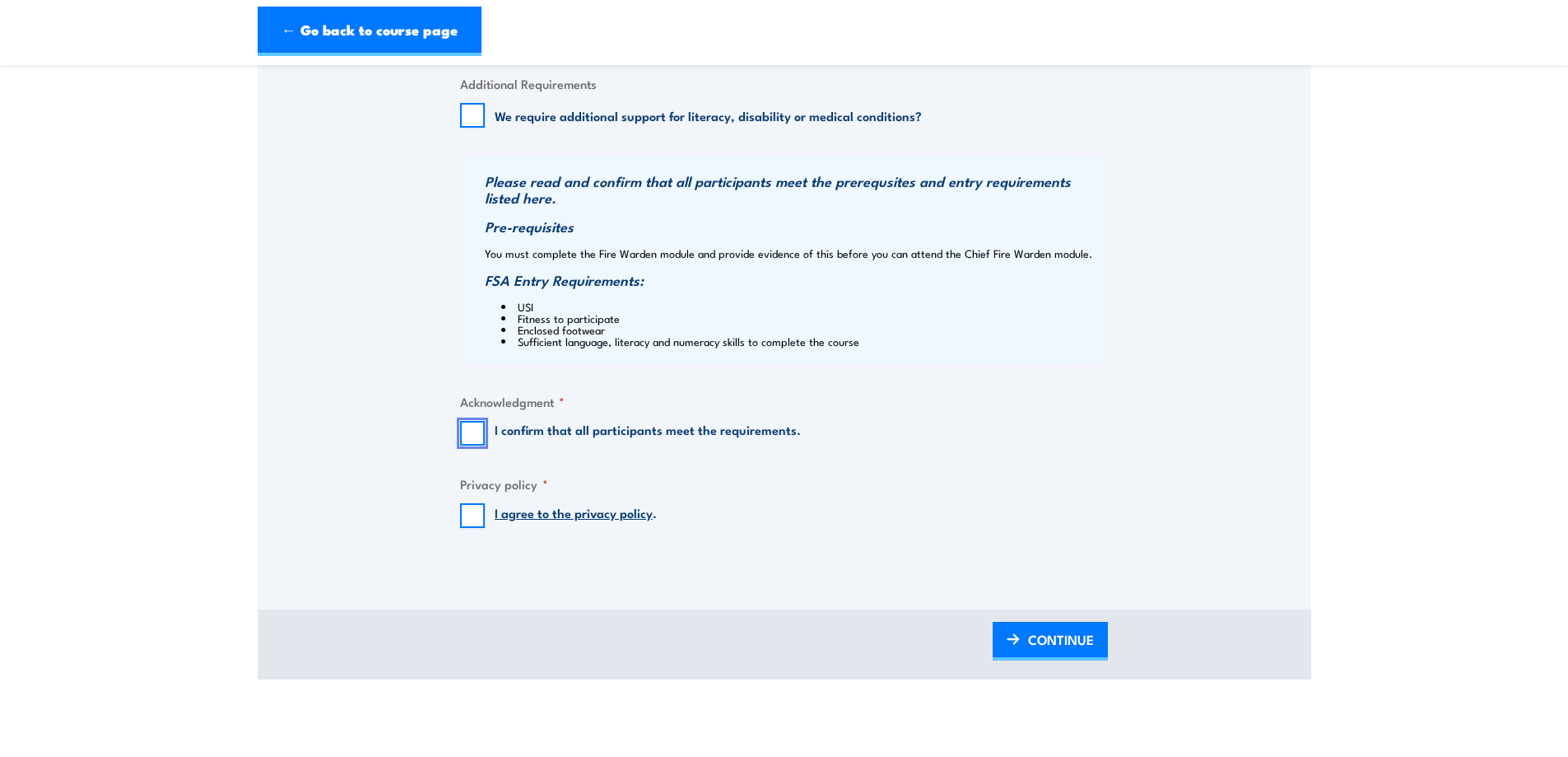
click at [470, 436] on input "I confirm that all participants meet the requirements." at bounding box center [473, 434] width 25 height 25
checkbox input "true"
click at [470, 510] on input "I agree to the privacy policy ." at bounding box center [473, 515] width 25 height 25
checkbox input "true"
click at [1039, 641] on span "CONTINUE" at bounding box center [1061, 639] width 66 height 43
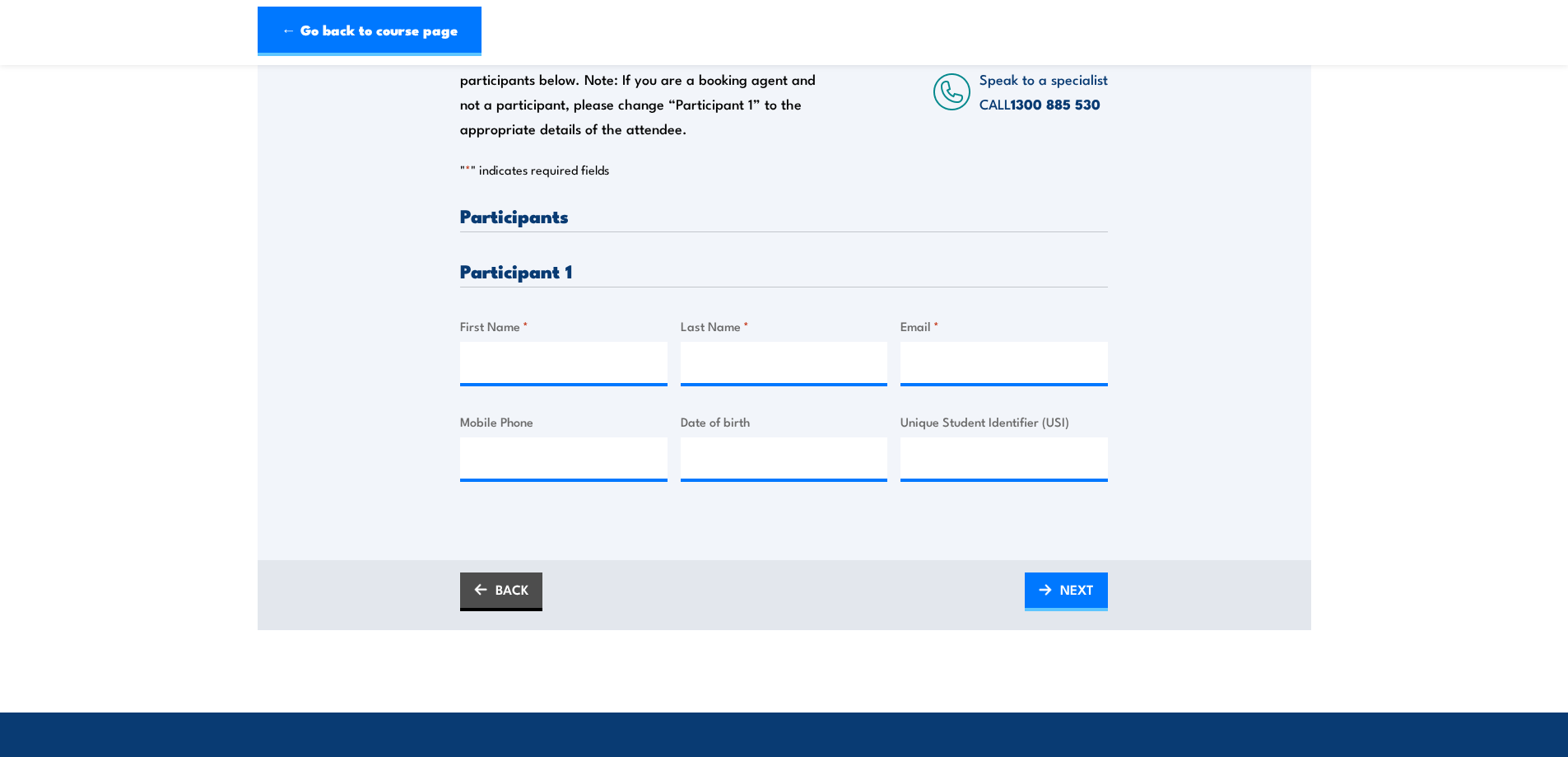
scroll to position [302, 0]
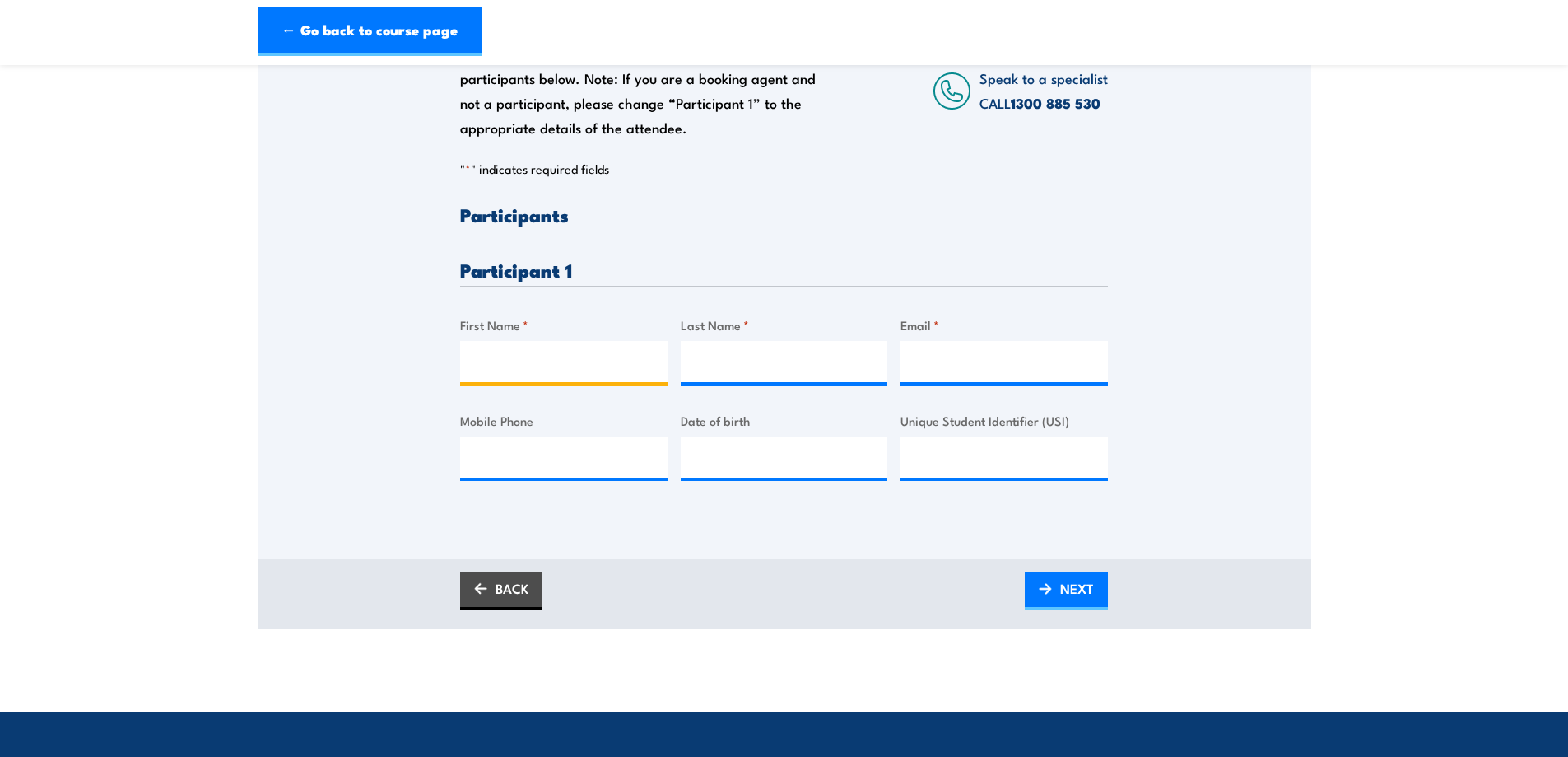
click at [566, 358] on input "First Name *" at bounding box center [564, 361] width 207 height 41
type input "c"
type input "Courney"
type input "Fairlie"
click at [923, 364] on input "Email *" at bounding box center [1004, 361] width 207 height 41
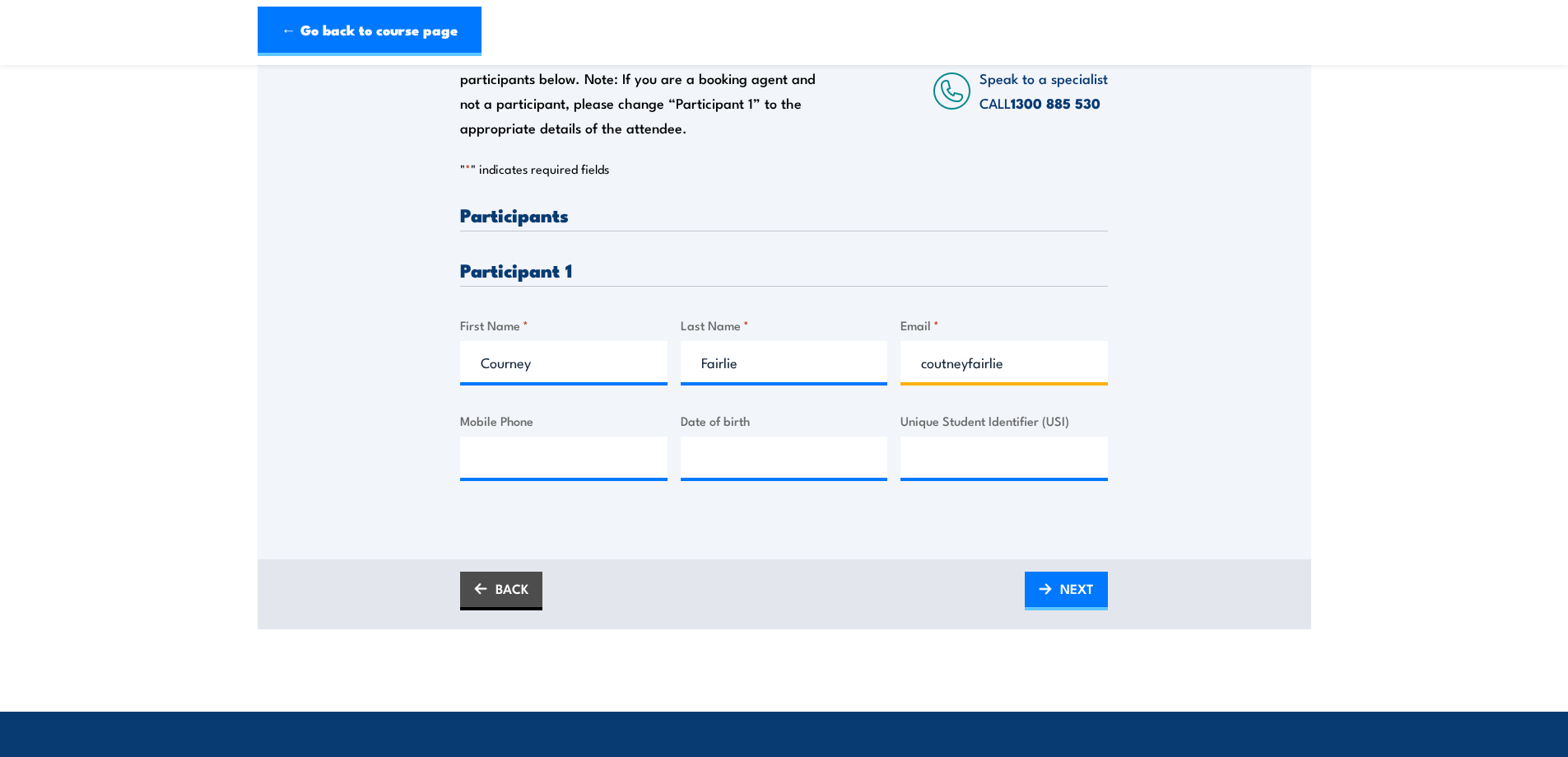
drag, startPoint x: 942, startPoint y: 367, endPoint x: 984, endPoint y: 349, distance: 45.7
click at [942, 367] on input "coutneyfairlie" at bounding box center [1004, 361] width 207 height 41
click at [1033, 361] on input "courtneyfairlie" at bounding box center [1004, 361] width 207 height 41
type input "courtneyjfairlie@gmail.com"
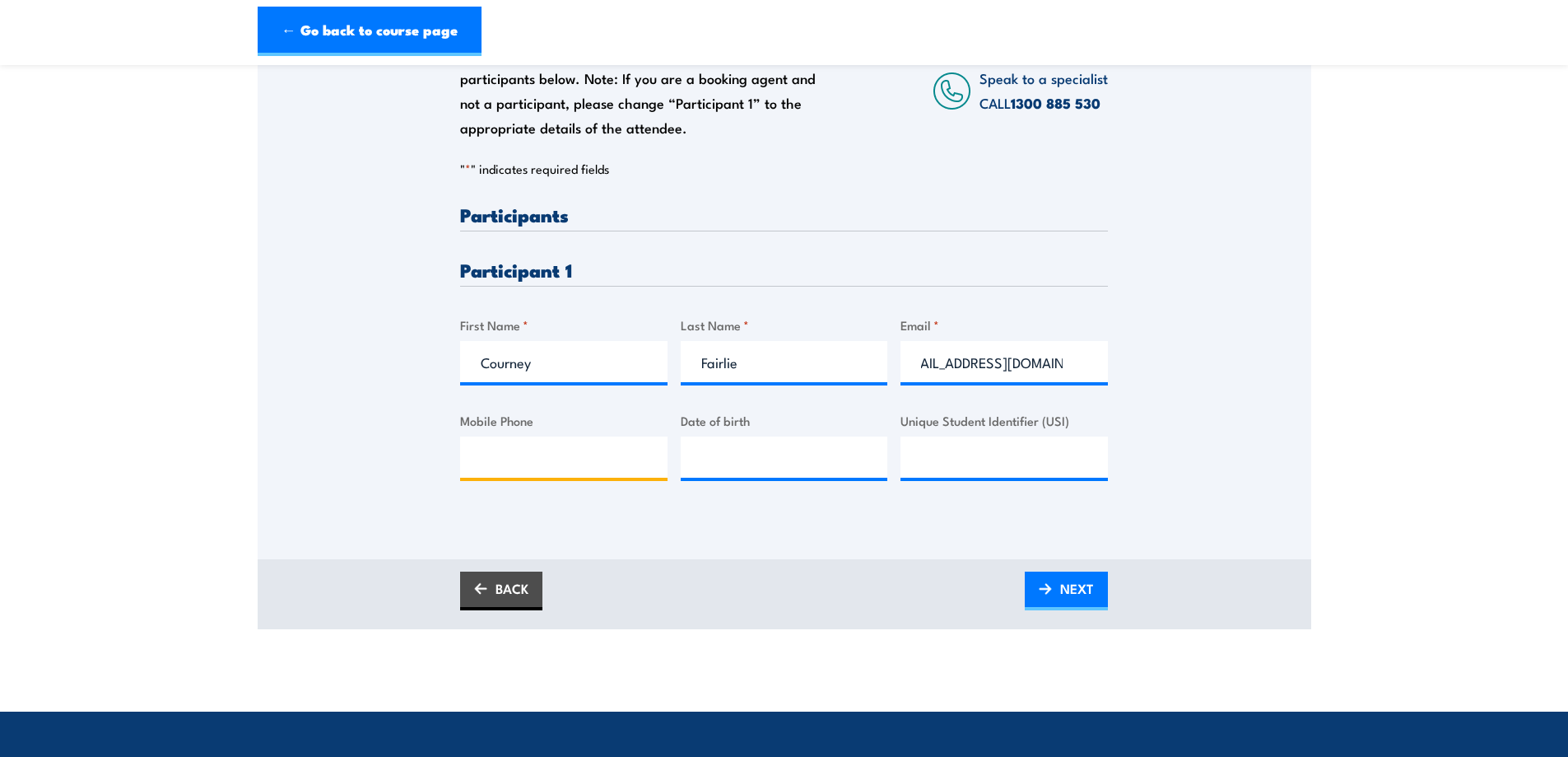
click at [506, 467] on input "Mobile Phone" at bounding box center [564, 457] width 207 height 41
type input "0487385137"
click at [721, 466] on input "__/__/____" at bounding box center [784, 457] width 207 height 41
type input "17/08/1992"
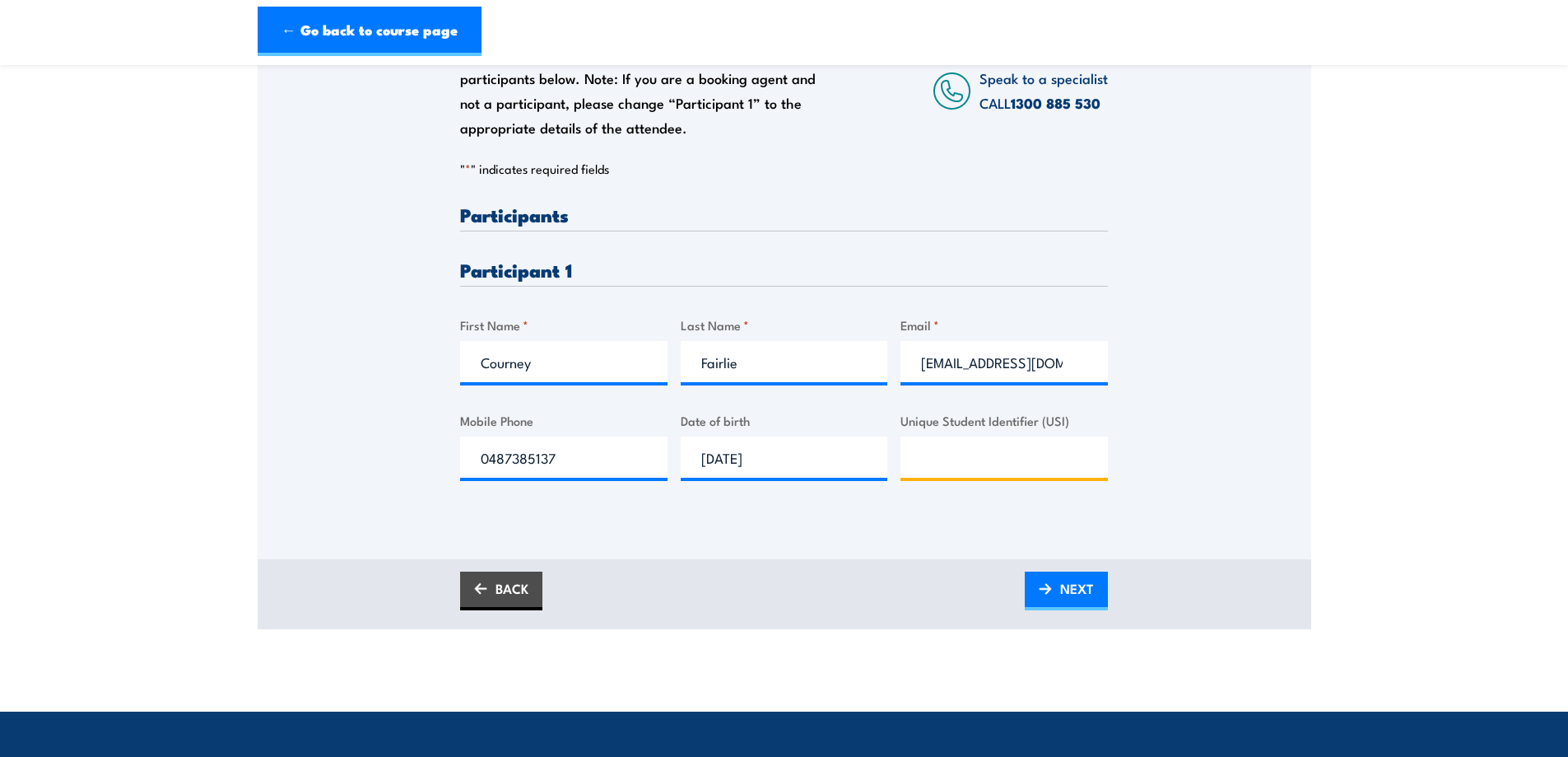
click at [926, 464] on input "Unique Student Identifier (USI)" at bounding box center [1004, 457] width 207 height 41
type input "TVEVKGJXHL"
click at [1039, 593] on img at bounding box center [1045, 589] width 13 height 12
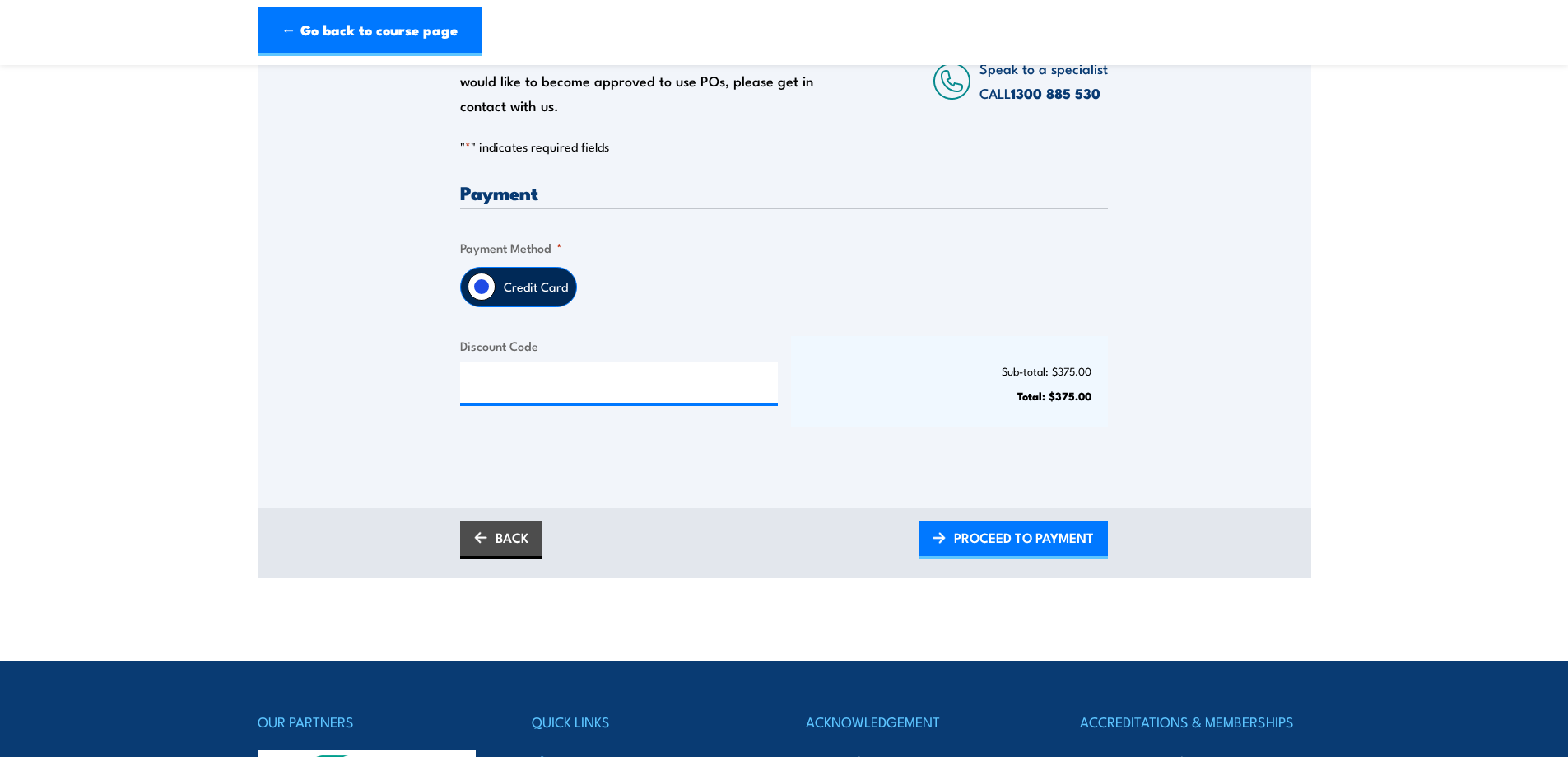
scroll to position [302, 0]
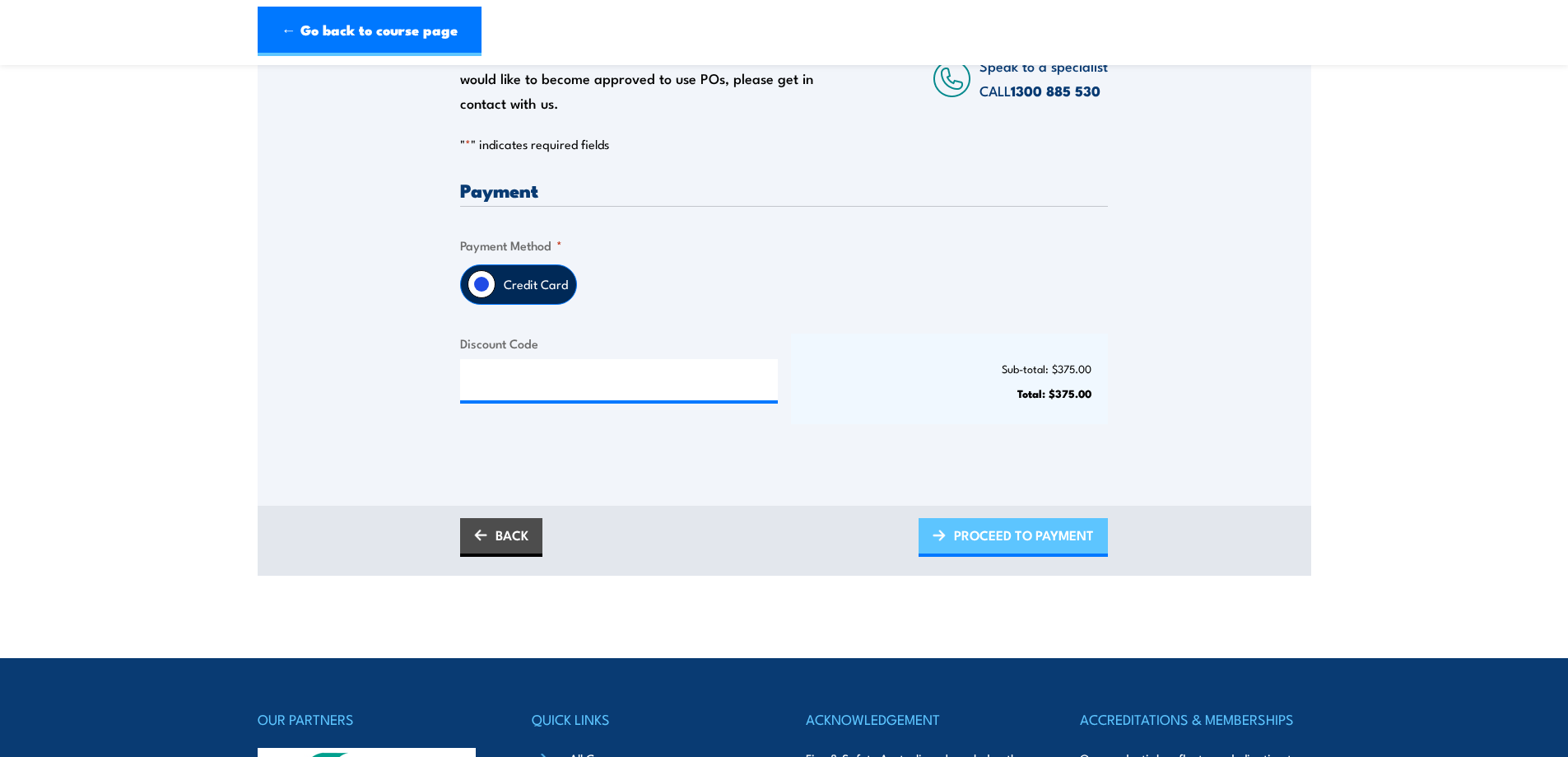
click at [977, 538] on span "PROCEED TO PAYMENT" at bounding box center [1024, 534] width 140 height 43
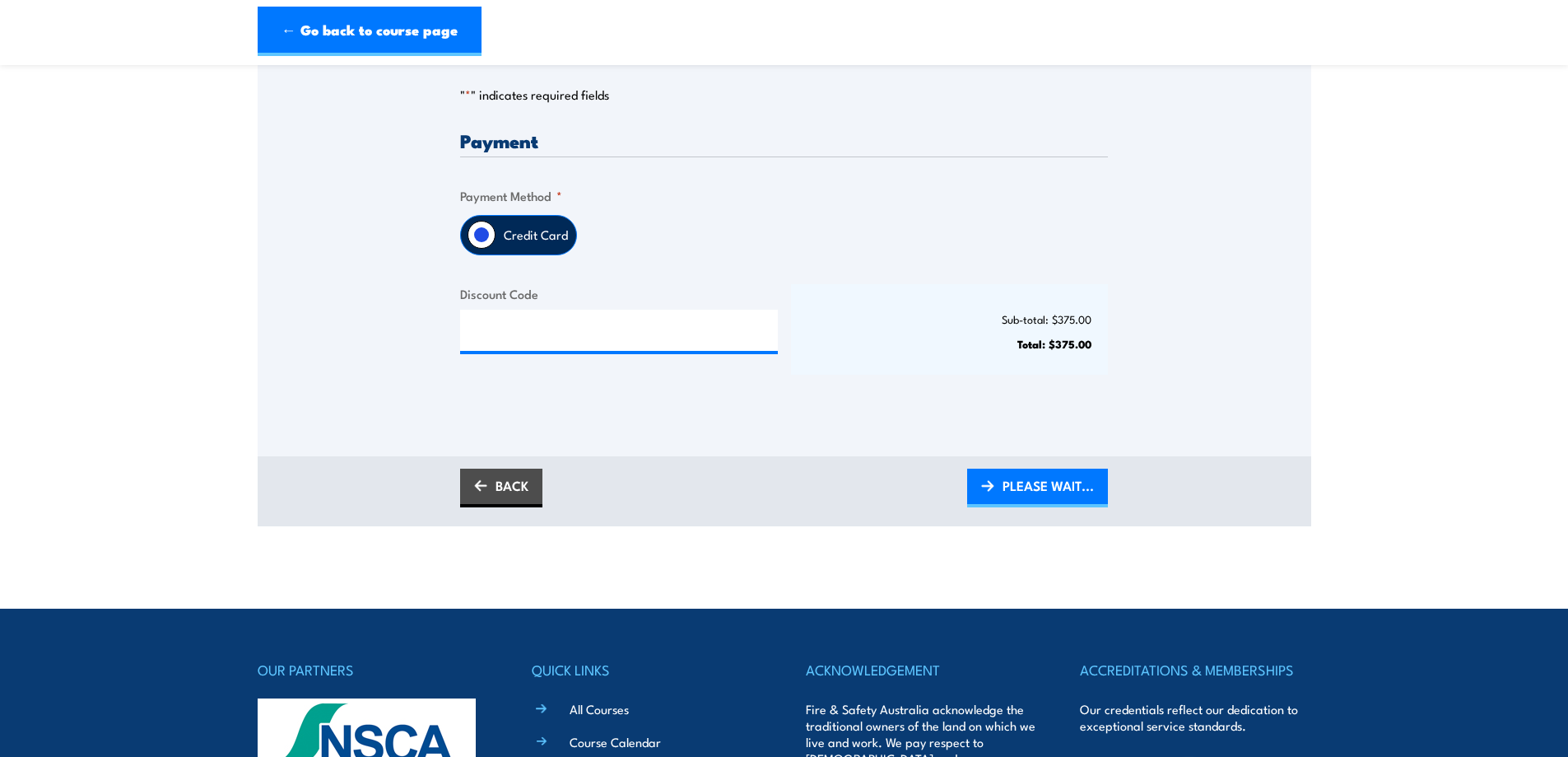
scroll to position [603, 0]
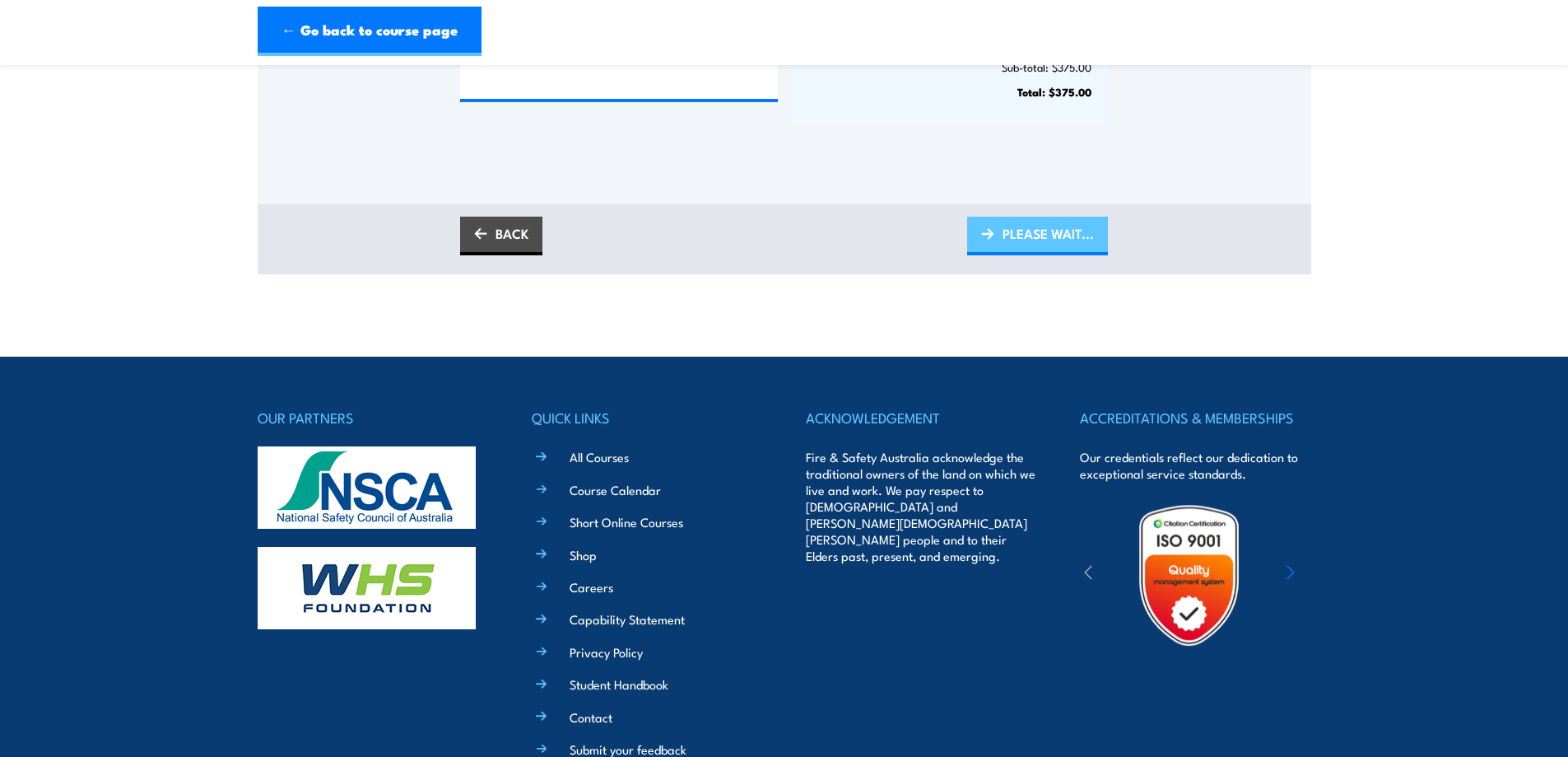
click at [1037, 237] on span "PLEASE WAIT..." at bounding box center [1047, 233] width 91 height 43
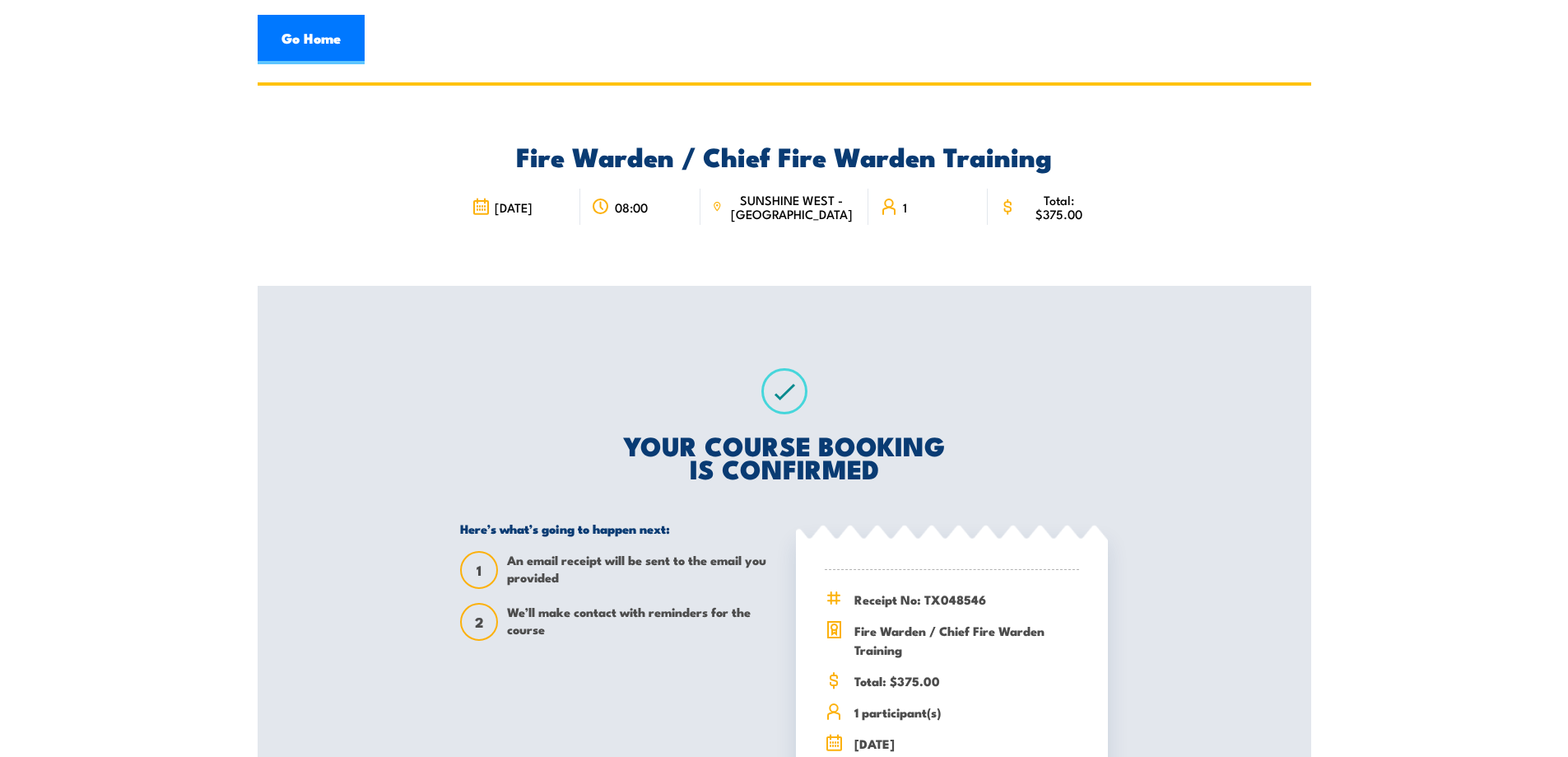
click at [134, 365] on section "Fire Warden / Chief Fire Warden Training 08:00 1 1" at bounding box center [784, 508] width 1568 height 850
